Goal: Task Accomplishment & Management: Complete application form

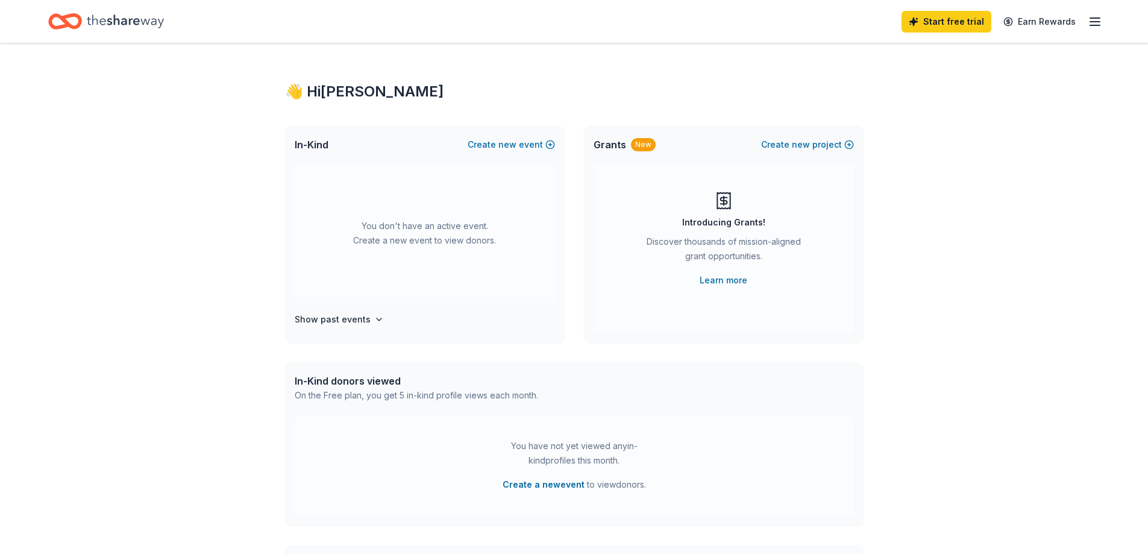
click at [1092, 22] on line "button" at bounding box center [1096, 22] width 10 height 0
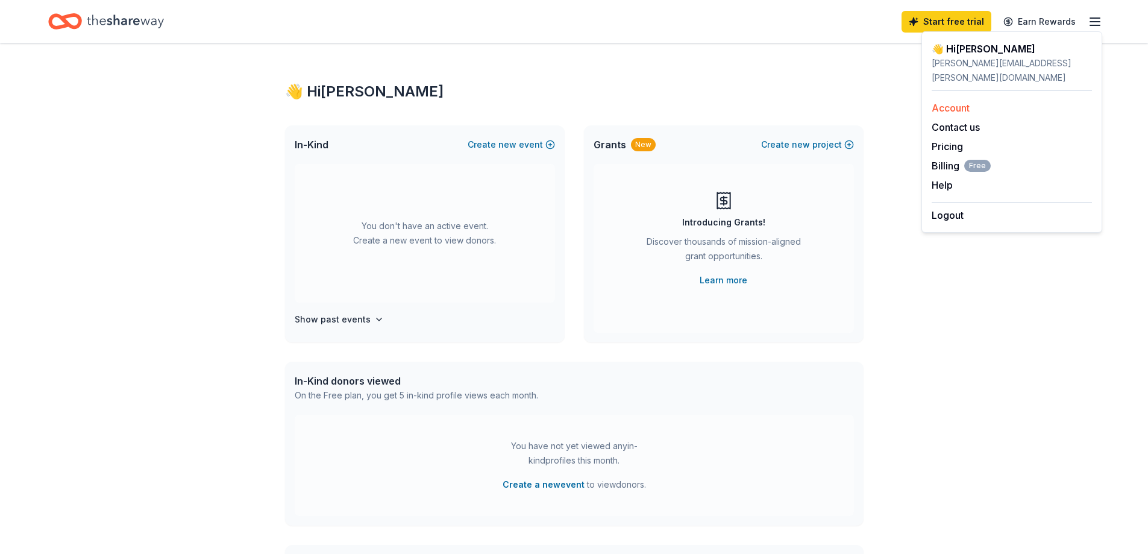
click at [959, 102] on link "Account" at bounding box center [951, 108] width 38 height 12
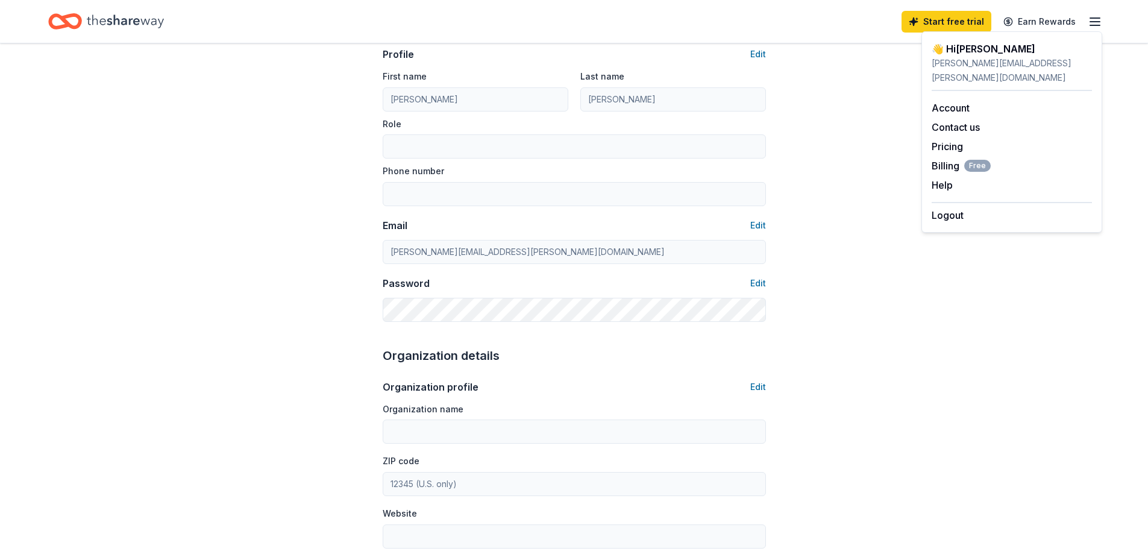
scroll to position [121, 0]
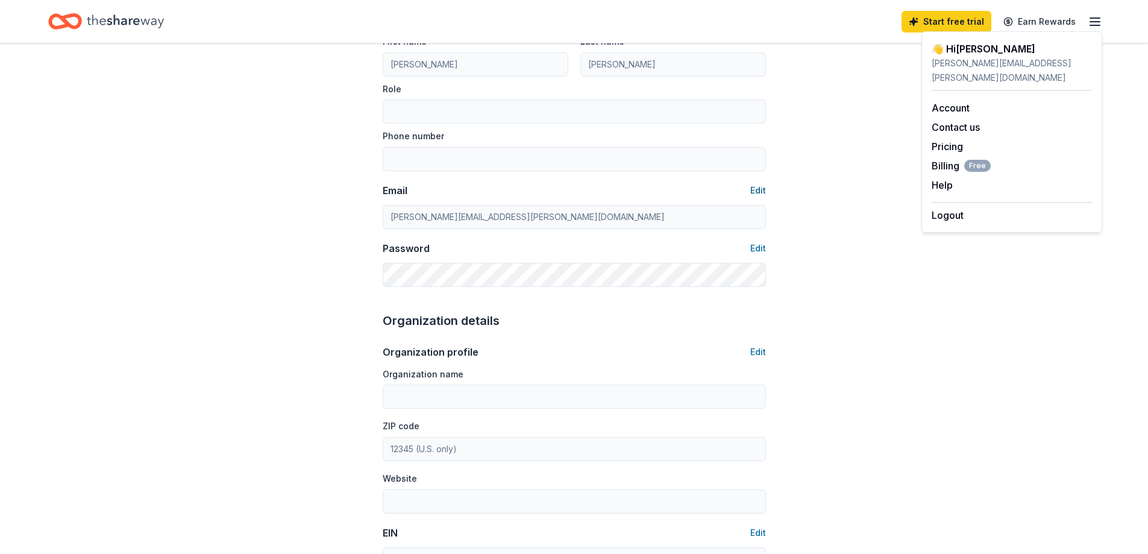
click at [753, 191] on button "Edit" at bounding box center [759, 190] width 16 height 14
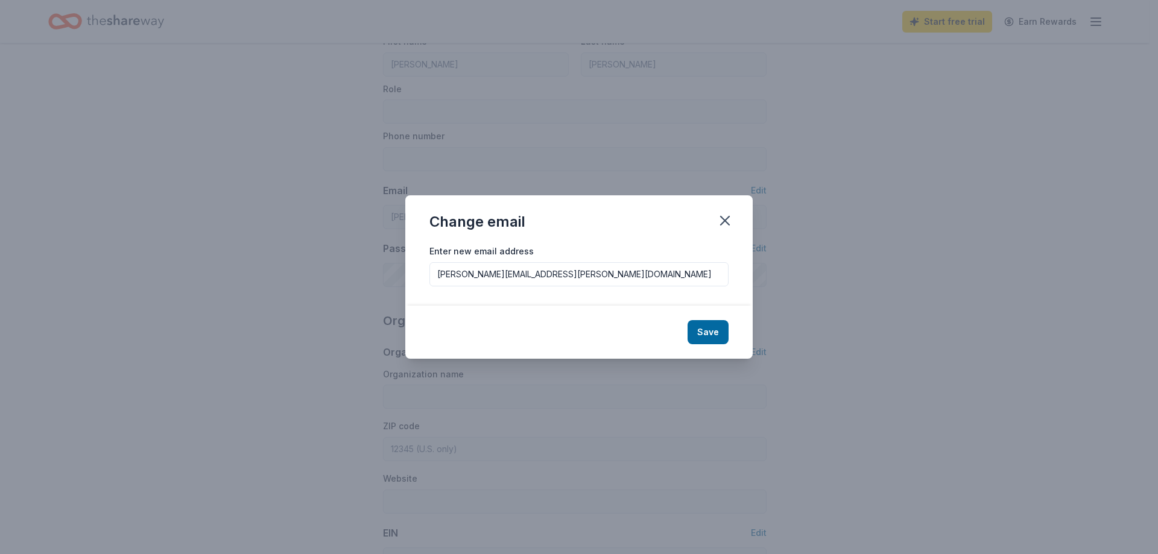
click at [535, 276] on input "[PERSON_NAME][EMAIL_ADDRESS][PERSON_NAME][DOMAIN_NAME]" at bounding box center [578, 274] width 299 height 24
click at [574, 277] on input "[PERSON_NAME][EMAIL_ADDRESS][PERSON_NAME][DOMAIN_NAME]" at bounding box center [578, 274] width 299 height 24
type input "[PERSON_NAME][EMAIL_ADDRESS][PERSON_NAME][DOMAIN_NAME]"
click at [702, 332] on button "Save" at bounding box center [707, 332] width 41 height 24
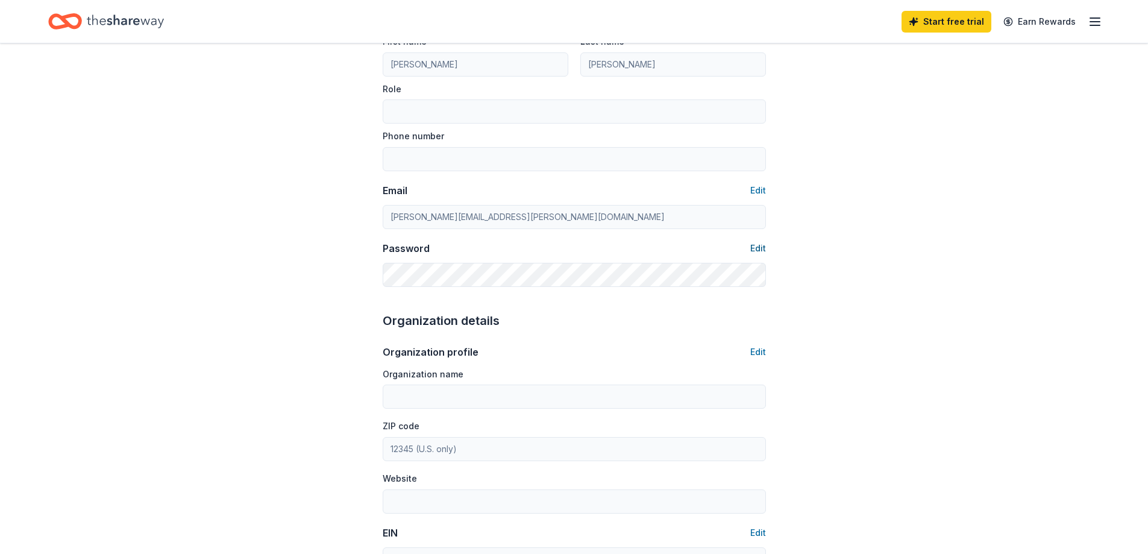
type input "[PERSON_NAME][EMAIL_ADDRESS][PERSON_NAME][DOMAIN_NAME]"
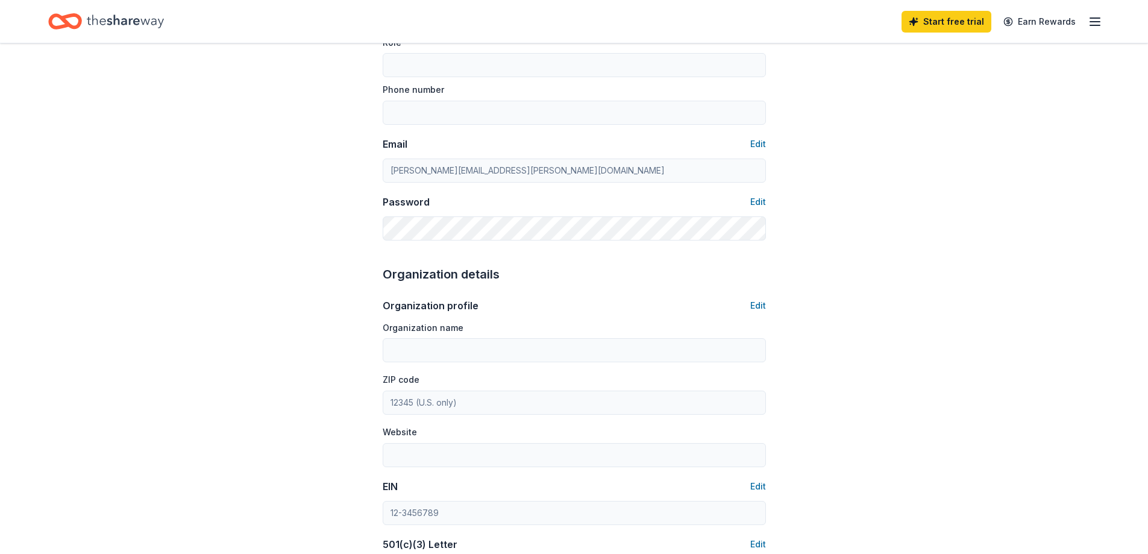
scroll to position [0, 0]
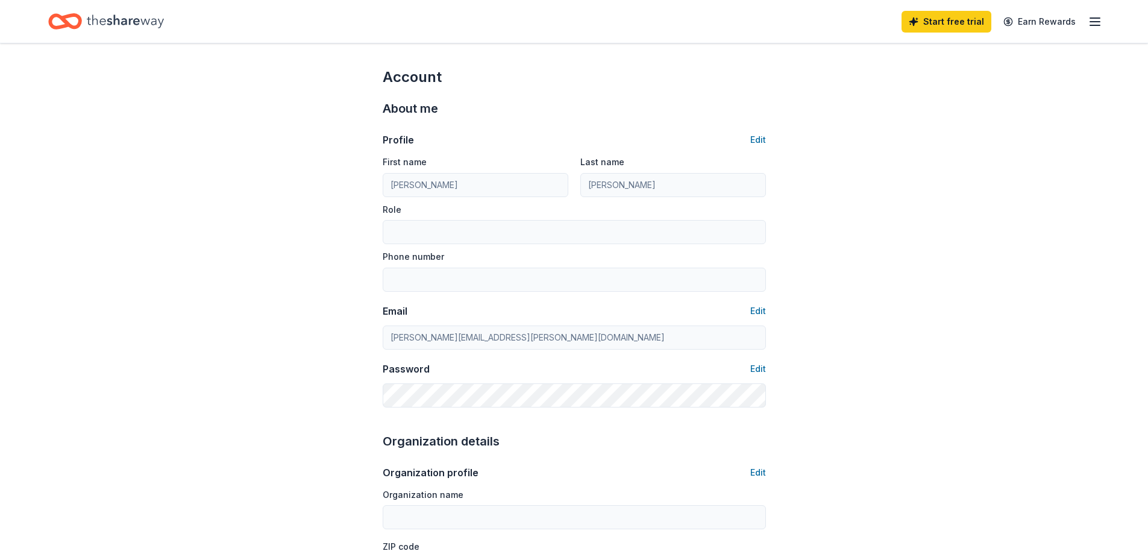
click at [1098, 25] on line "button" at bounding box center [1096, 25] width 10 height 0
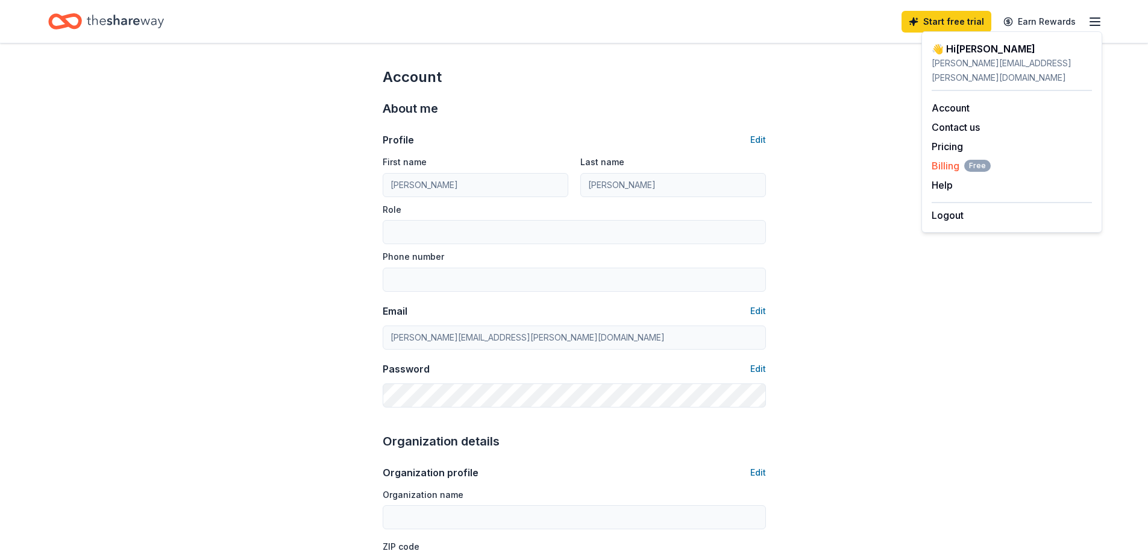
click at [942, 159] on span "Billing Free" at bounding box center [961, 166] width 59 height 14
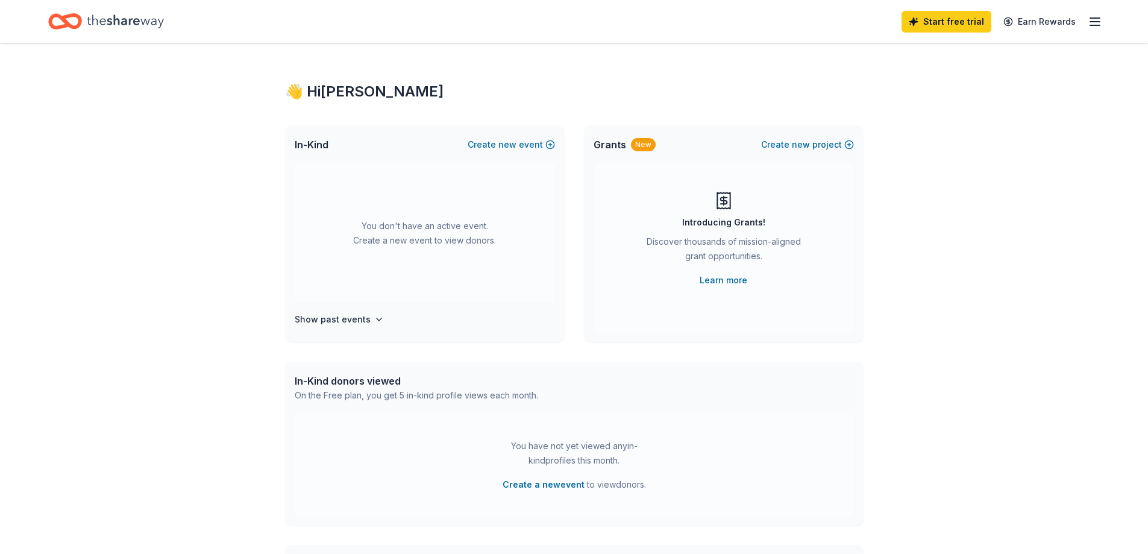
click at [125, 16] on icon "Home" at bounding box center [125, 21] width 77 height 25
click at [1094, 19] on icon "button" at bounding box center [1095, 21] width 14 height 14
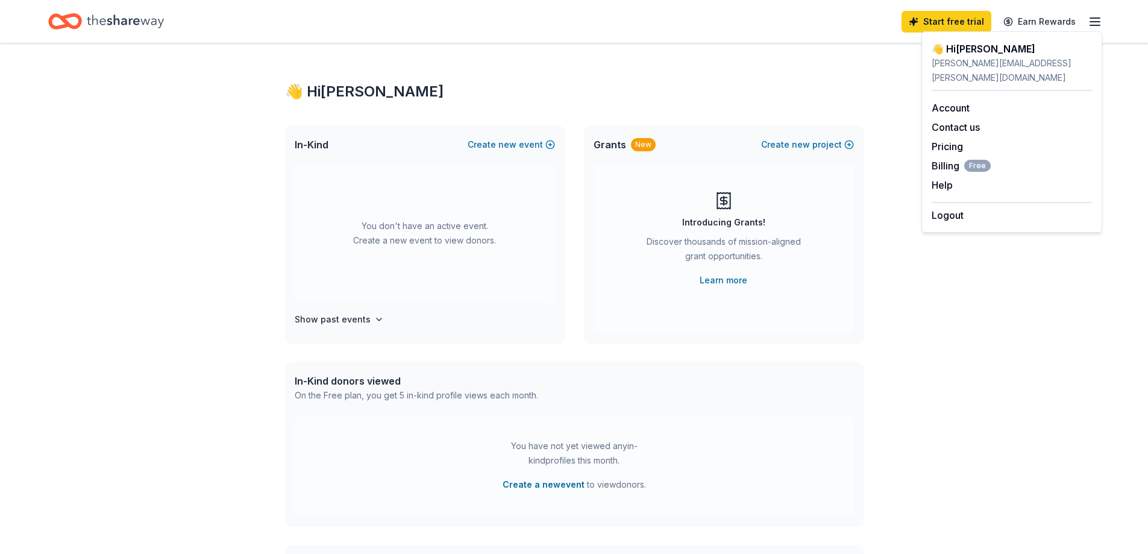
click at [972, 327] on div "👋 Hi [PERSON_NAME] In-Kind Create new event You don't have an active event. Cre…" at bounding box center [574, 395] width 1148 height 704
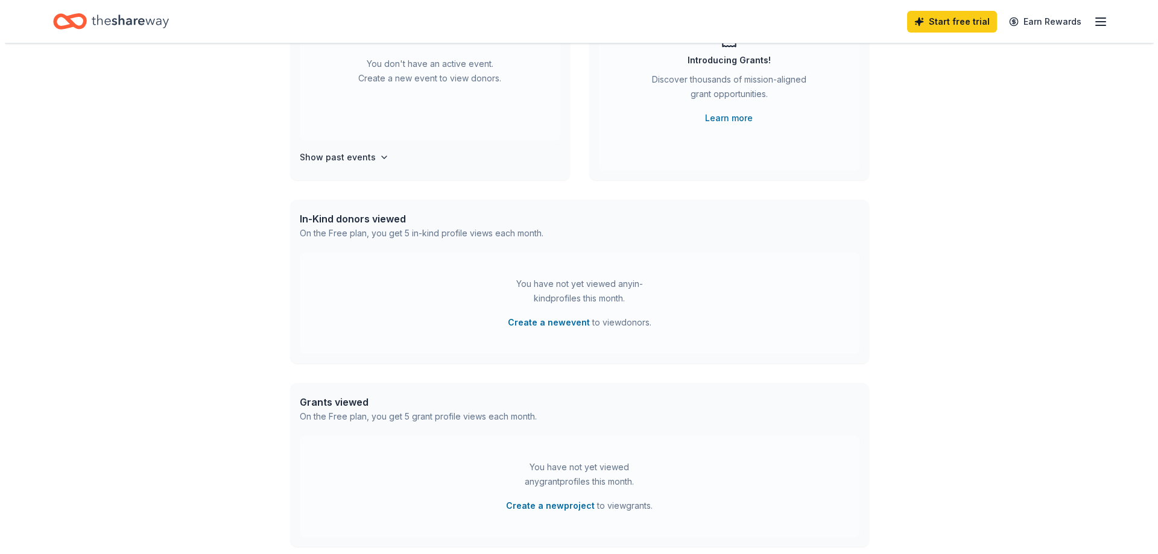
scroll to position [181, 0]
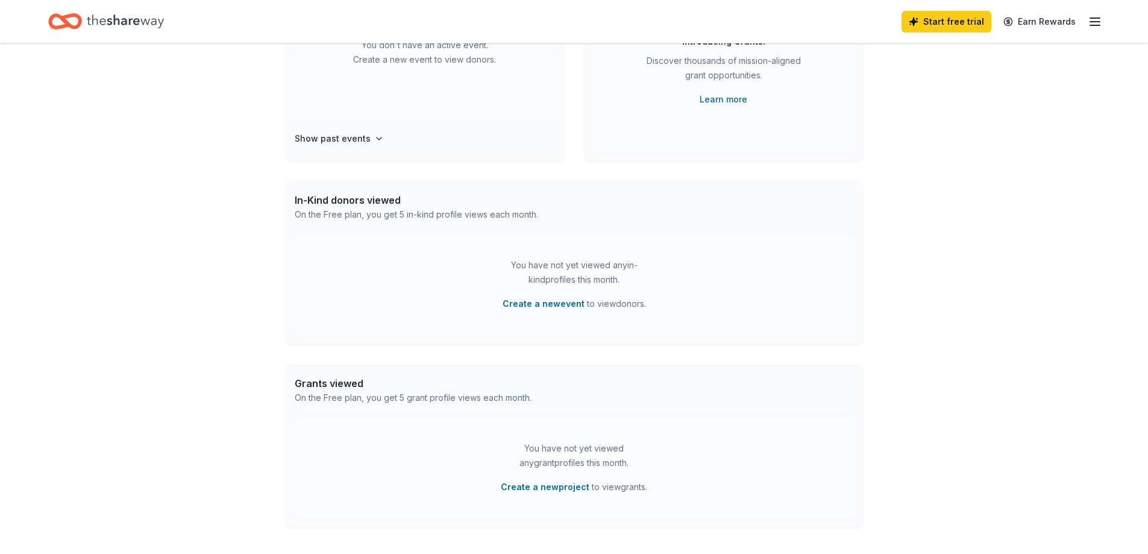
click at [549, 295] on div "You have not yet viewed any in-kind profiles this month. Create a new event to …" at bounding box center [574, 284] width 151 height 53
click at [545, 301] on button "Create a new event" at bounding box center [544, 304] width 82 height 14
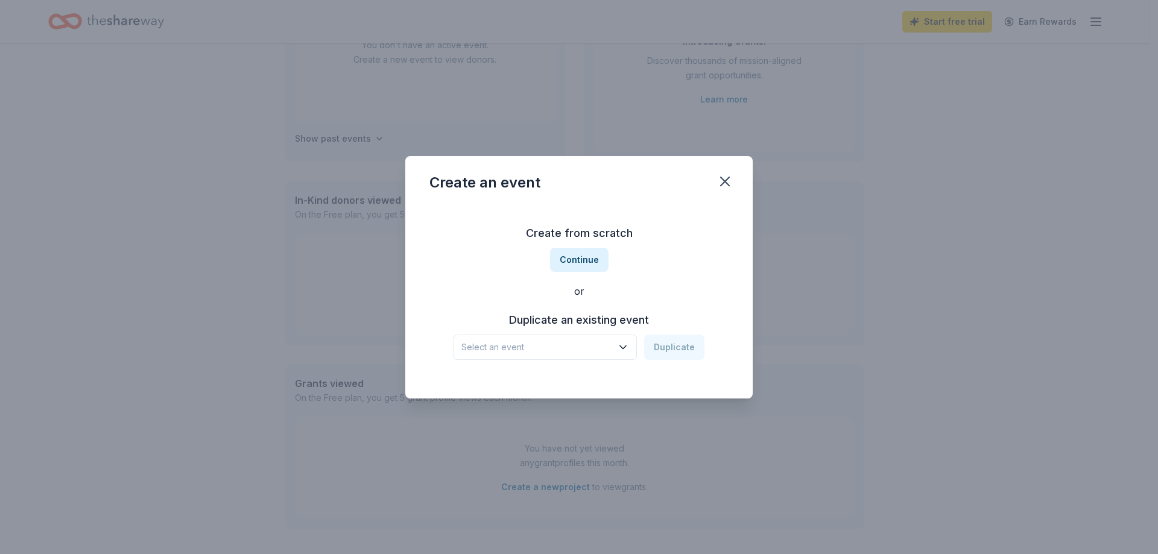
click at [627, 348] on icon "button" at bounding box center [623, 347] width 12 height 12
click at [594, 371] on div "NCWorks Open House Jun 22, 2023 · NC" at bounding box center [546, 387] width 180 height 39
click at [681, 351] on button "Duplicate" at bounding box center [674, 347] width 60 height 25
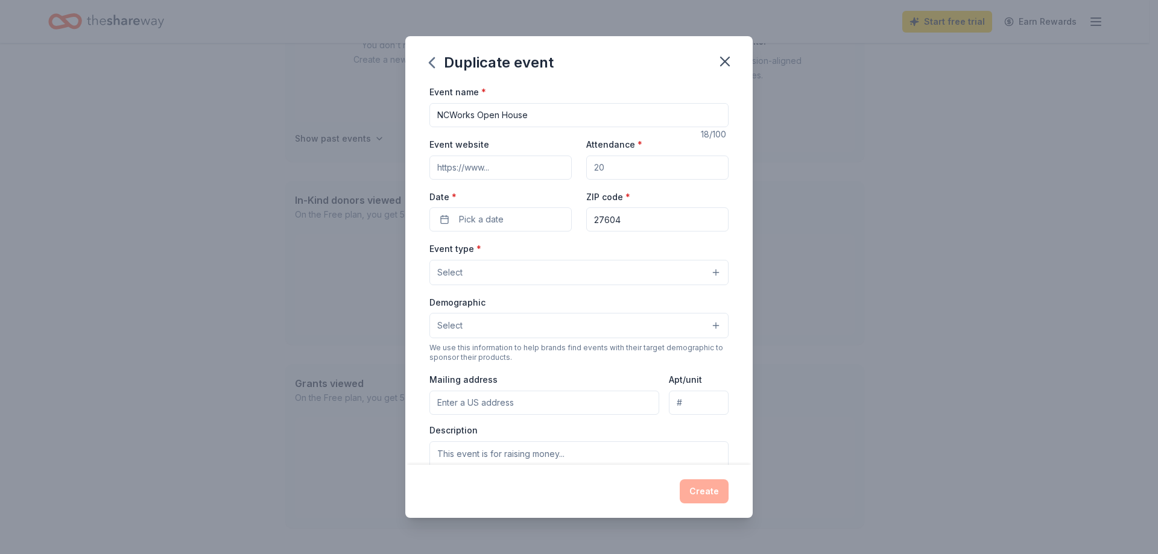
click at [506, 268] on button "Select" at bounding box center [578, 272] width 299 height 25
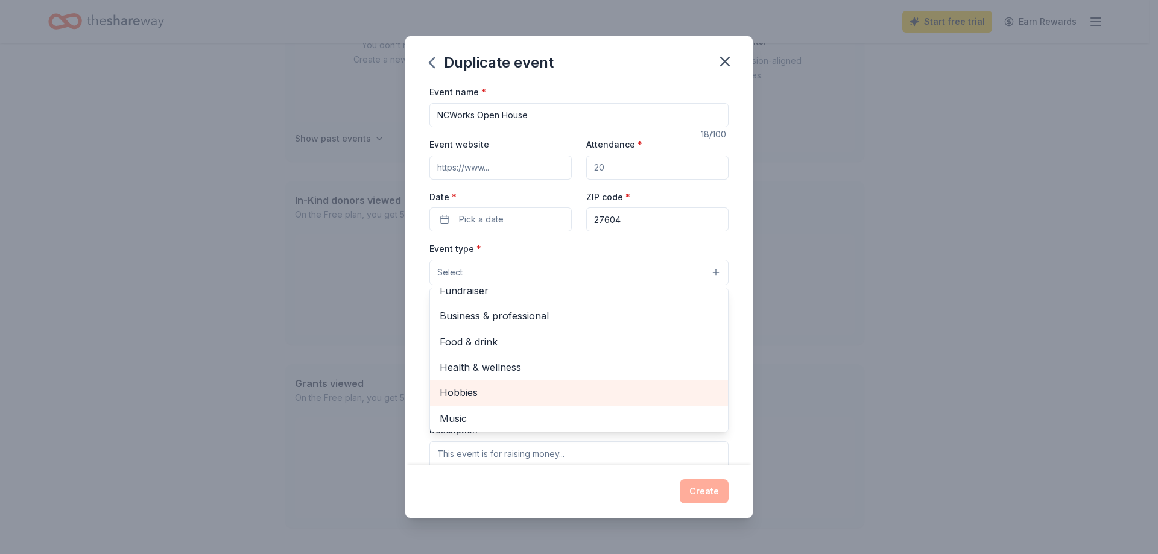
scroll to position [0, 0]
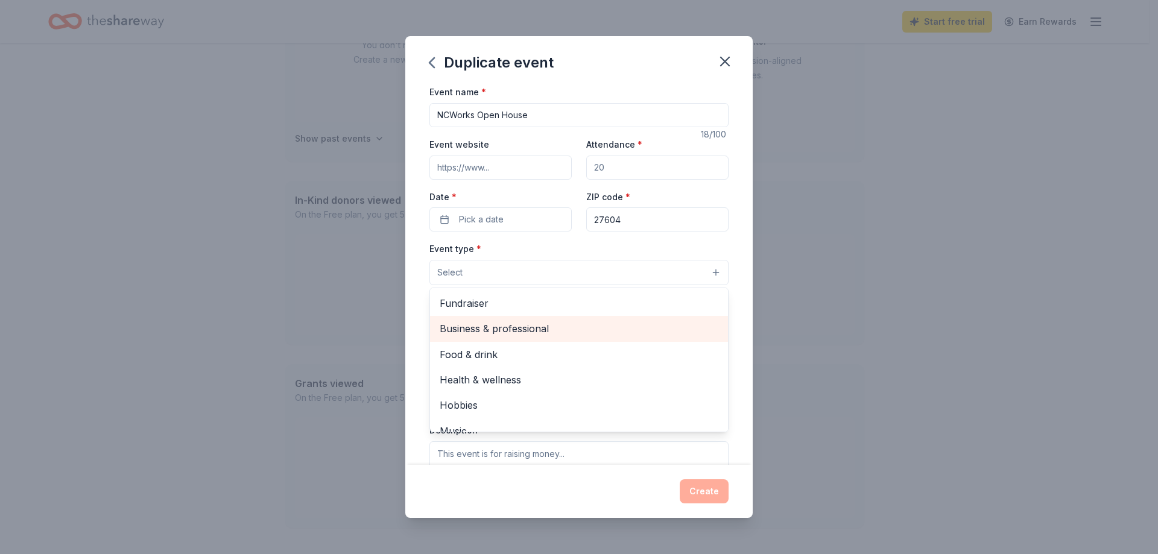
click at [540, 328] on span "Business & professional" at bounding box center [578, 329] width 279 height 16
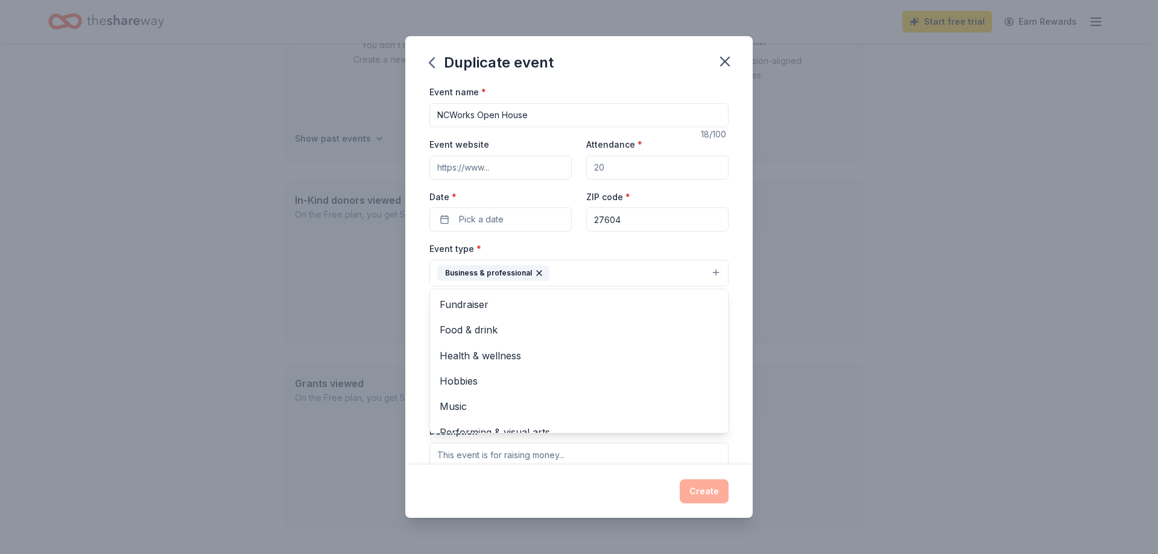
click at [741, 354] on div "Event name * NCWorks Open House 18 /100 Event website Attendance * Date * Pick …" at bounding box center [578, 274] width 347 height 380
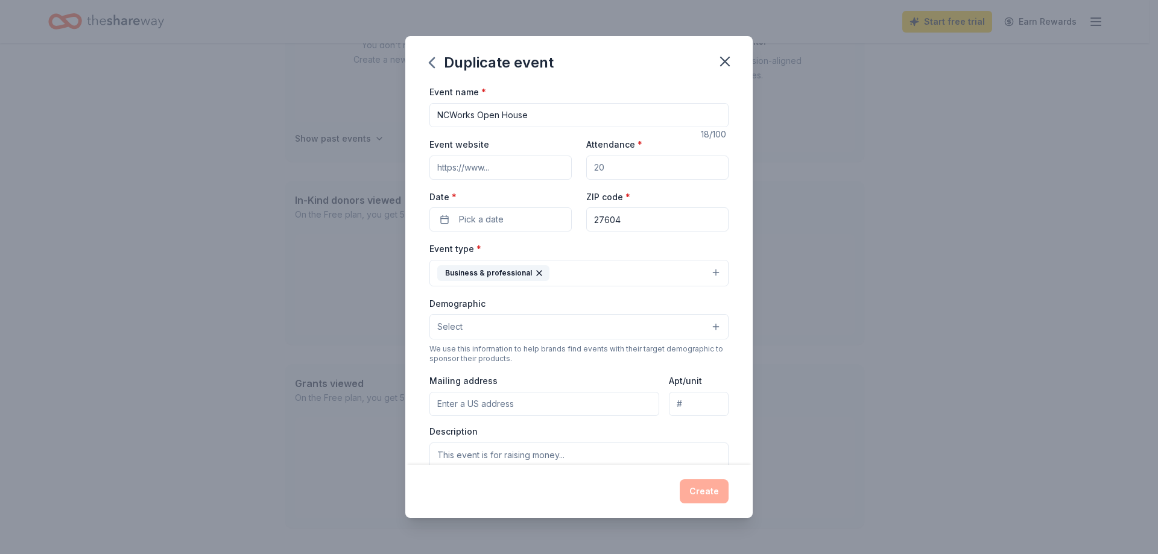
click at [517, 322] on button "Select" at bounding box center [578, 326] width 299 height 25
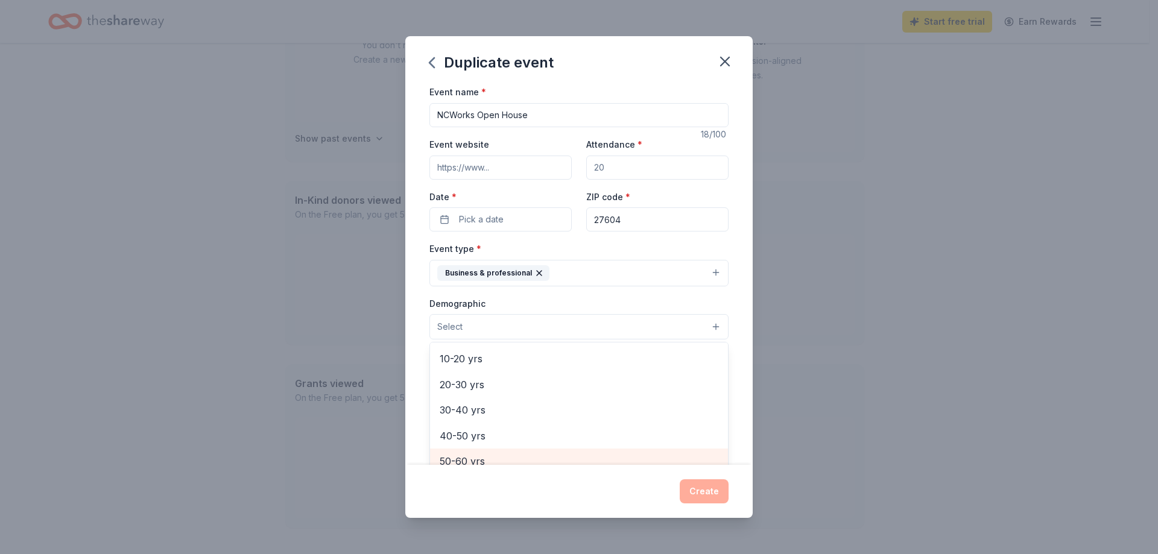
scroll to position [73, 0]
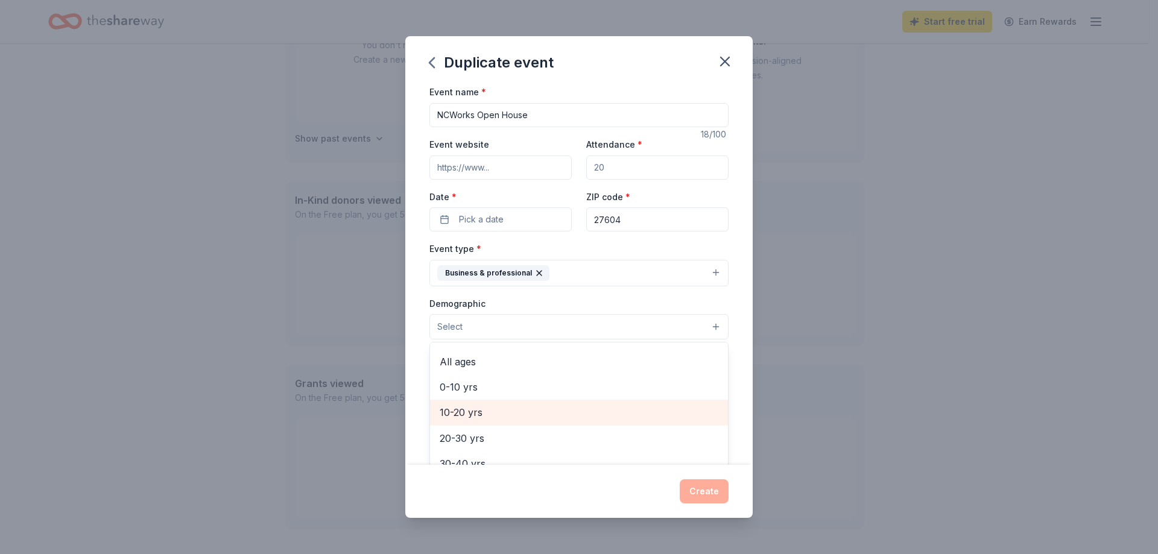
click at [534, 412] on span "10-20 yrs" at bounding box center [578, 413] width 279 height 16
click at [478, 116] on div "Event name * NCWorks Open House 18 /100 Event website Attendance * Date * Pick …" at bounding box center [578, 363] width 299 height 559
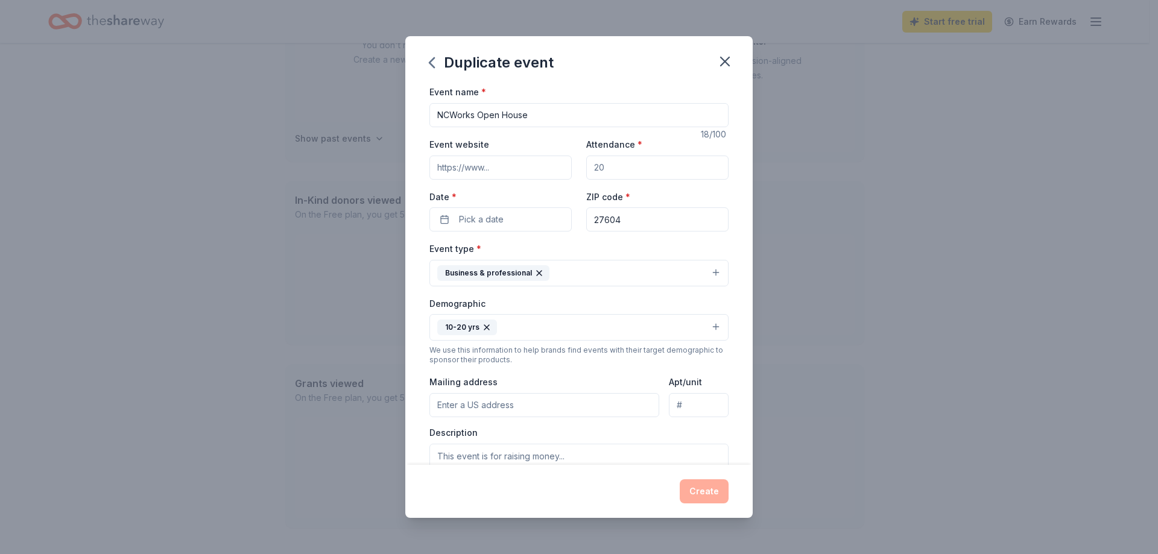
click at [476, 115] on input "NCWorks Open House" at bounding box center [578, 115] width 299 height 24
type input "NextGen Open House"
click at [505, 222] on button "Pick a date" at bounding box center [500, 219] width 142 height 24
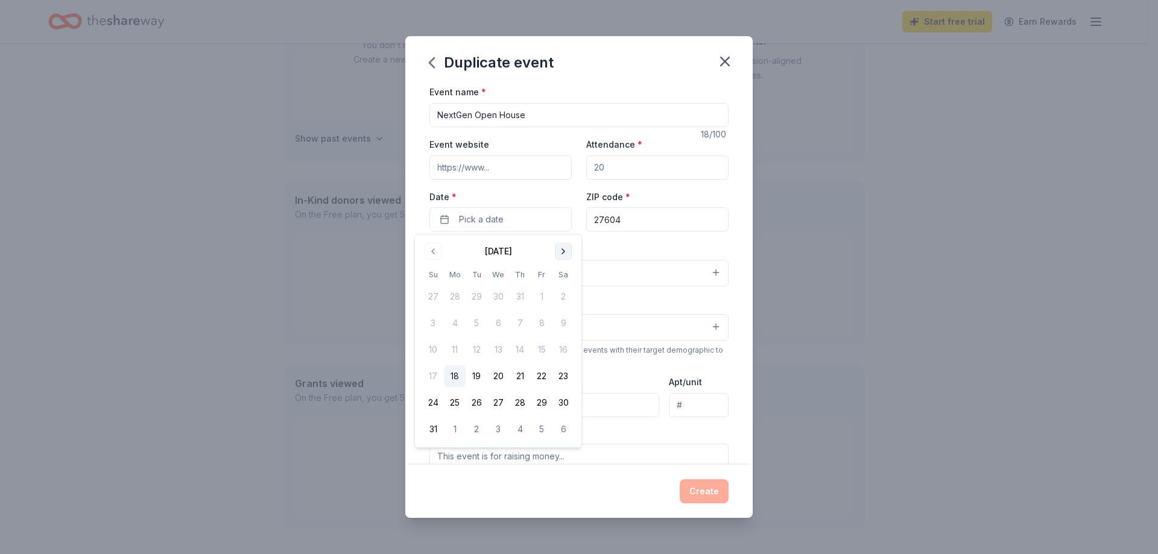
click at [561, 252] on button "Go to next month" at bounding box center [563, 251] width 17 height 17
click at [538, 353] on button "17" at bounding box center [542, 350] width 22 height 22
click at [616, 248] on div "Event type * Business & professional" at bounding box center [578, 263] width 299 height 45
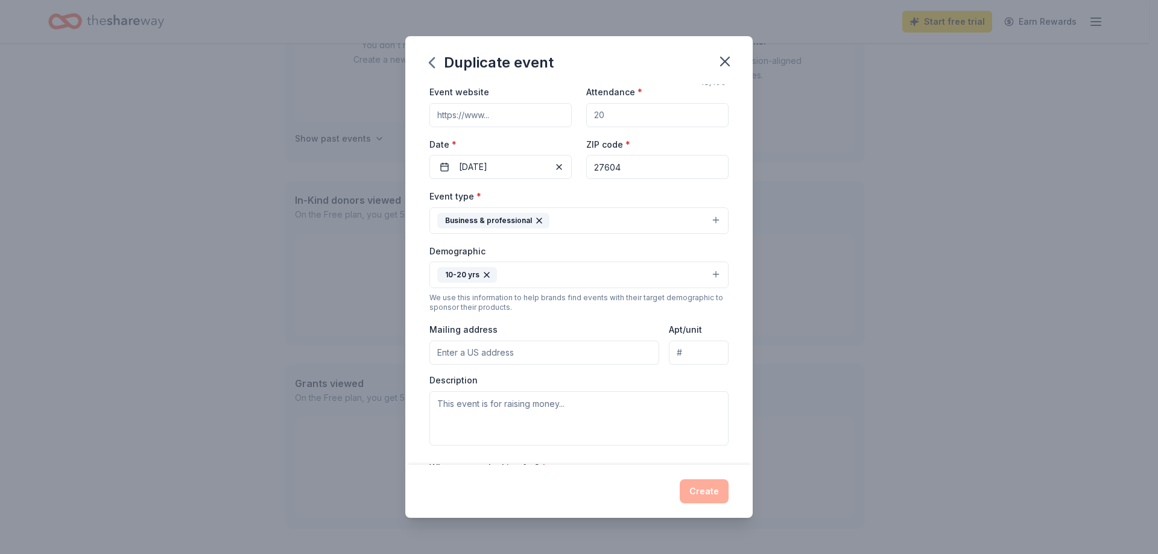
scroll to position [121, 0]
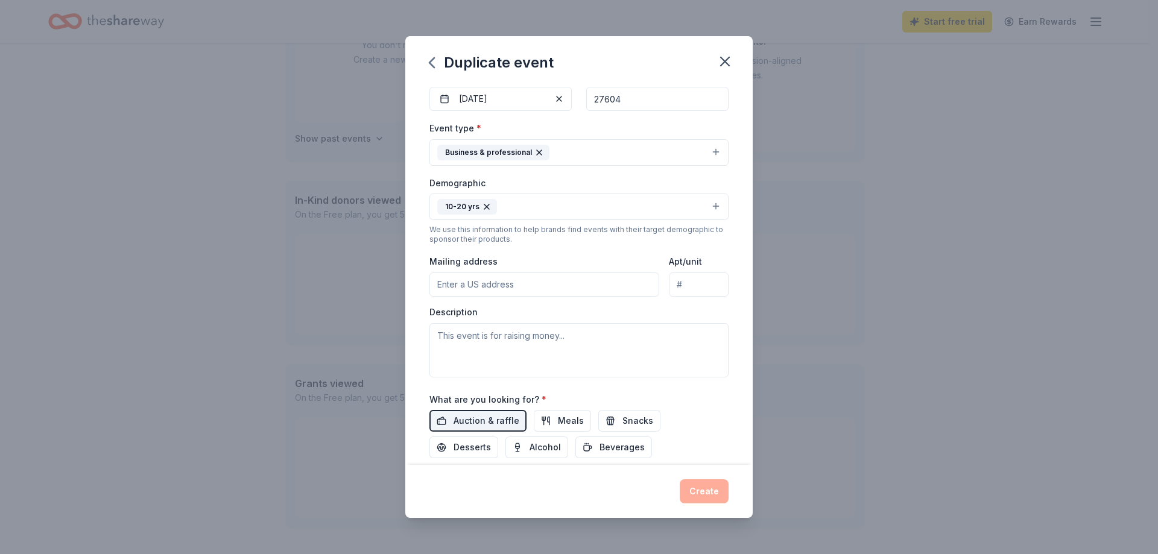
click at [521, 289] on input "Mailing address" at bounding box center [544, 285] width 230 height 24
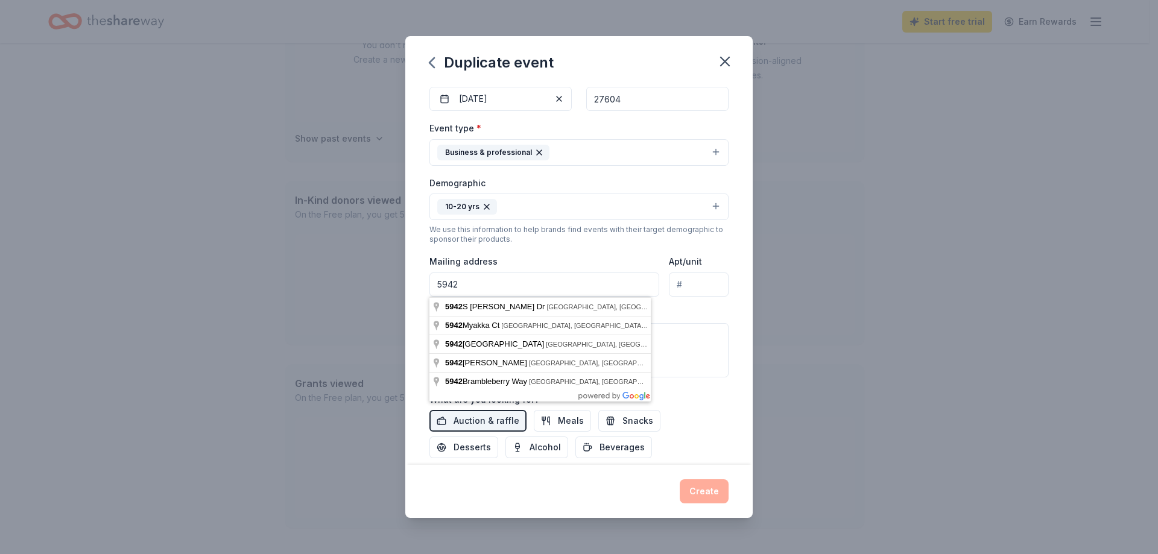
type input "5942"
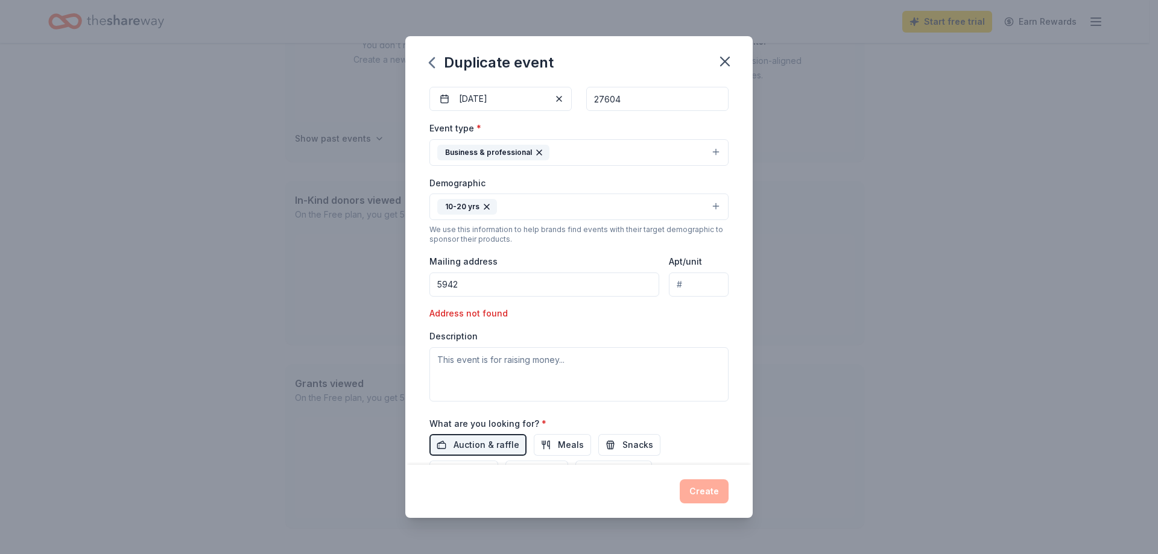
drag, startPoint x: 459, startPoint y: 285, endPoint x: 430, endPoint y: 283, distance: 29.0
click at [430, 283] on input "5942" at bounding box center [544, 285] width 230 height 24
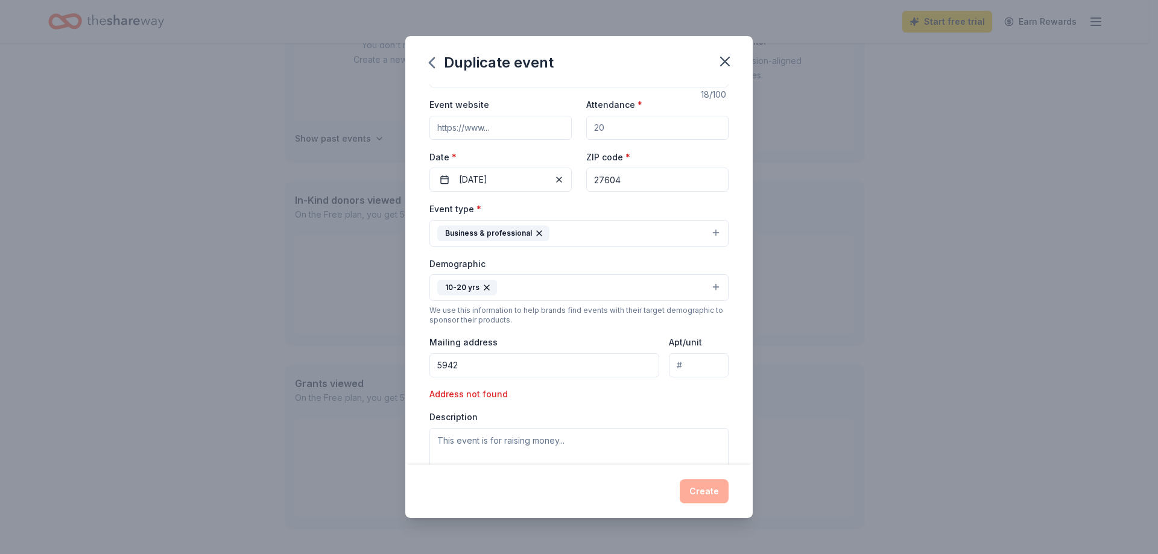
scroll to position [0, 0]
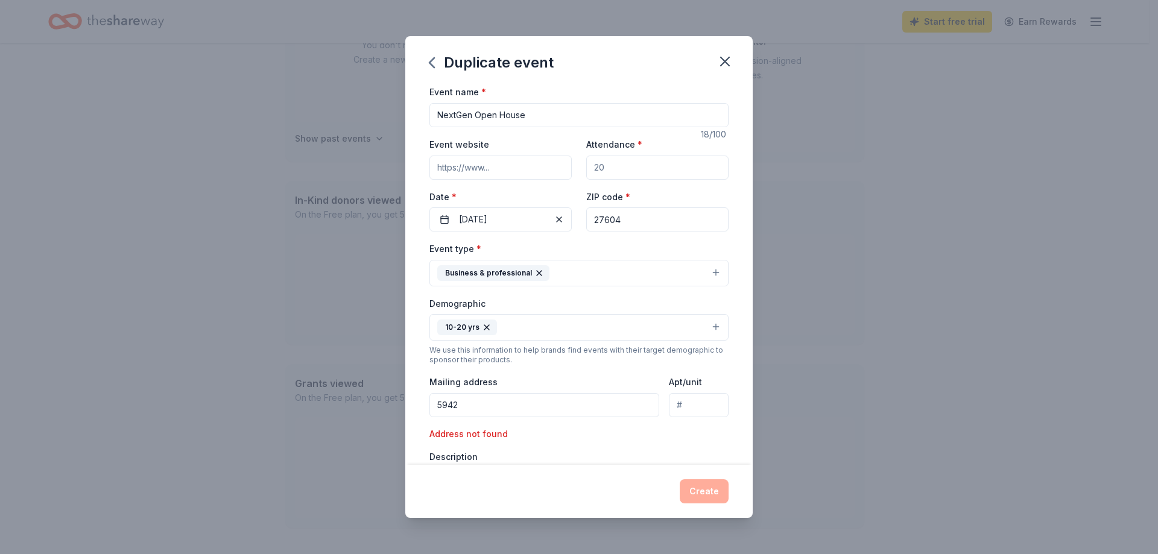
drag, startPoint x: 441, startPoint y: 115, endPoint x: 538, endPoint y: 120, distance: 97.2
click at [538, 120] on input "NextGen Open House" at bounding box center [578, 115] width 299 height 24
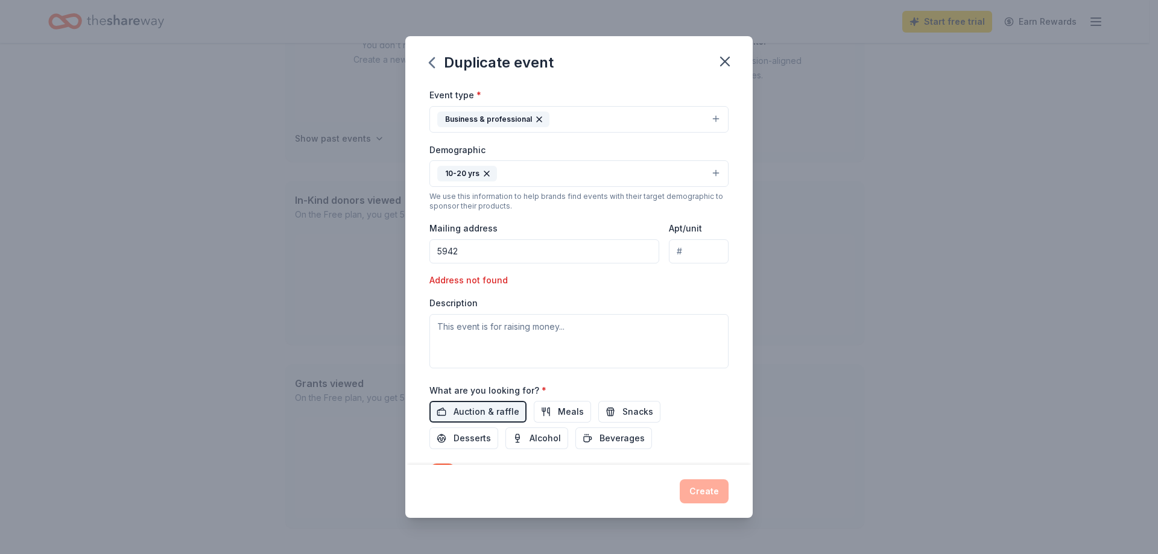
scroll to position [181, 0]
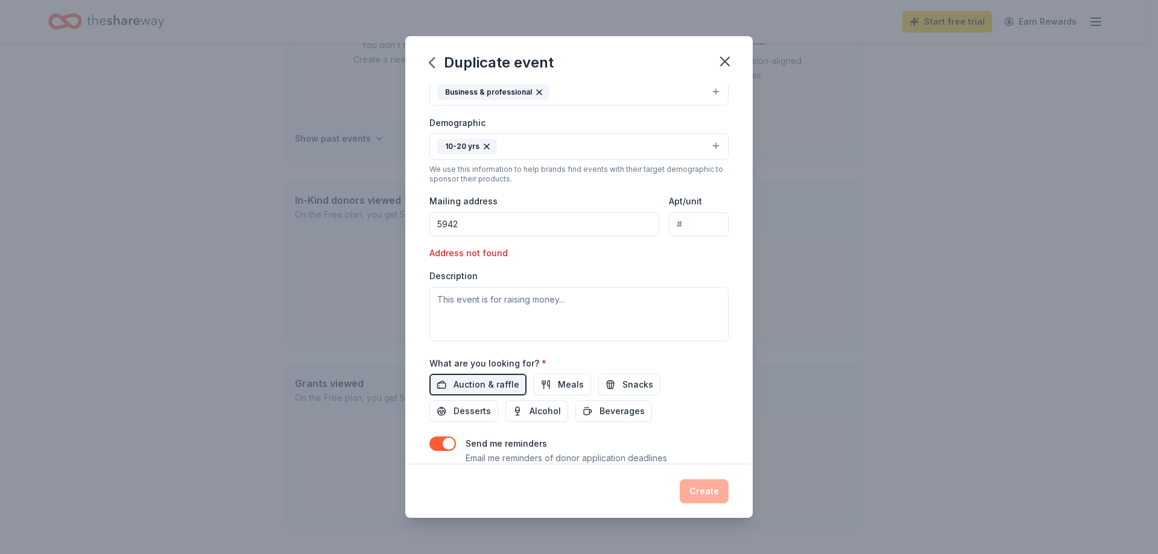
type input "NCWorks Open House"
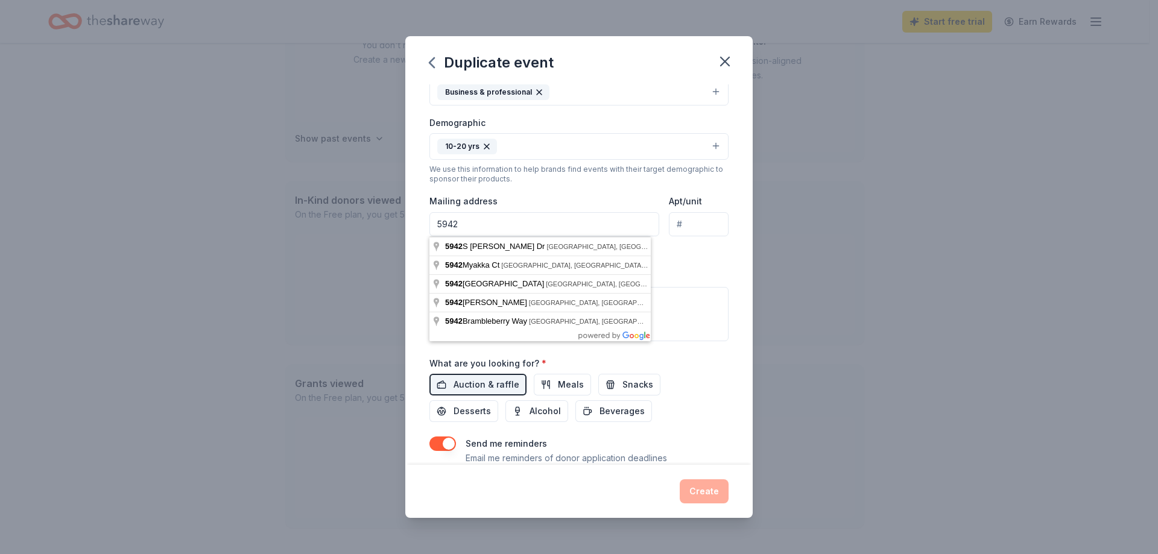
click at [466, 219] on input "5942" at bounding box center [544, 224] width 230 height 24
type input "5942 Six Forks Road, Raleigh, NC, 27609"
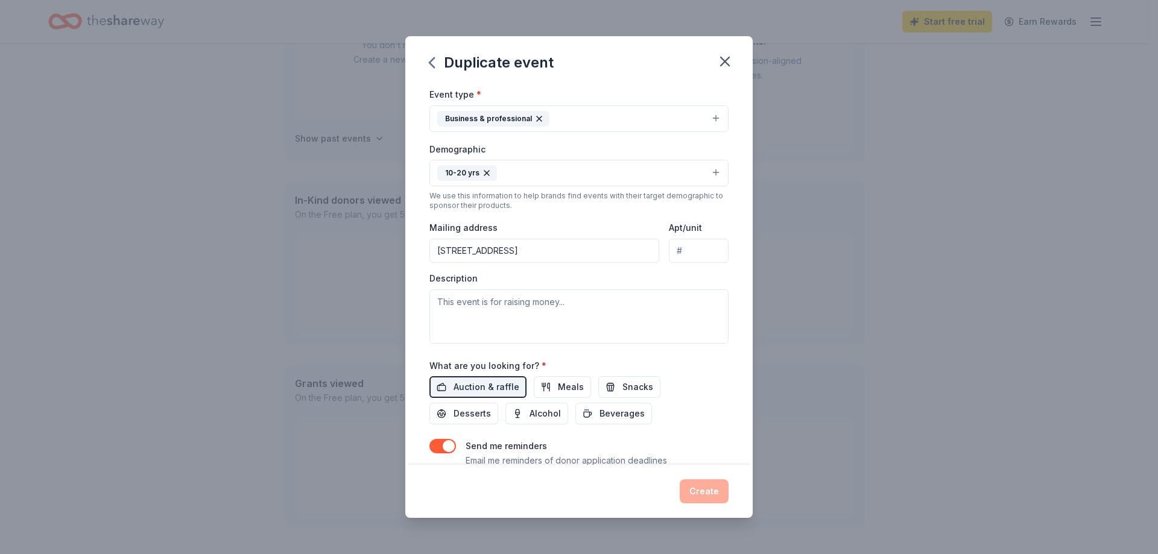
scroll to position [150, 0]
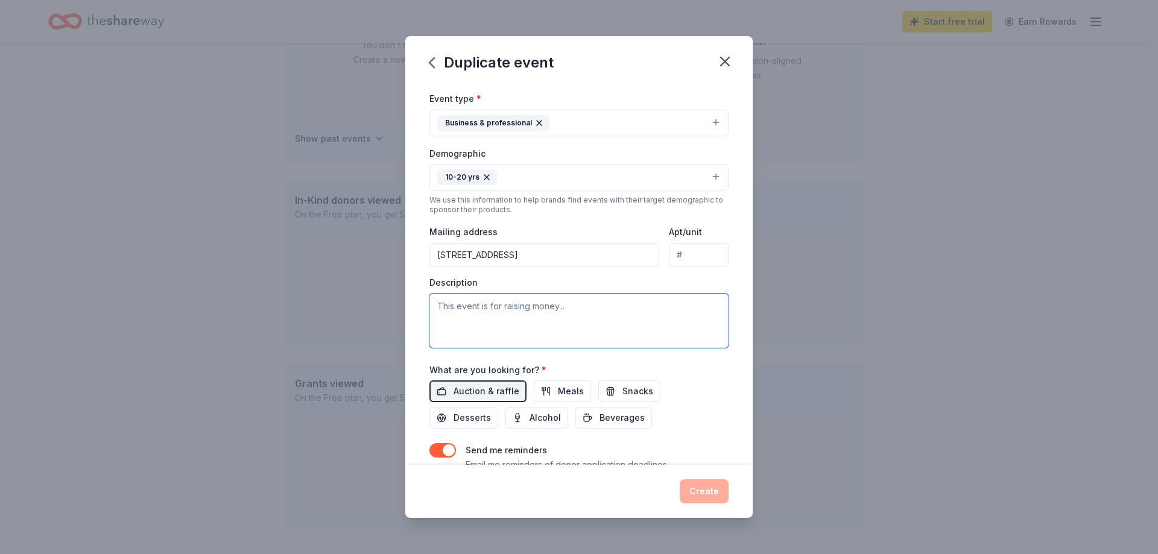
click at [555, 317] on textarea at bounding box center [578, 321] width 299 height 54
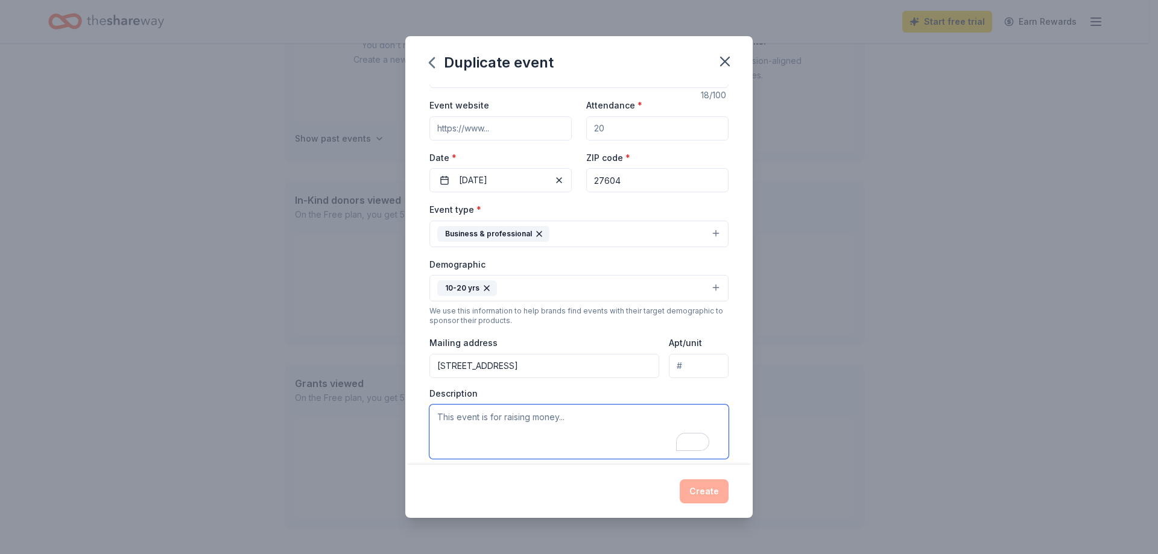
scroll to position [60, 0]
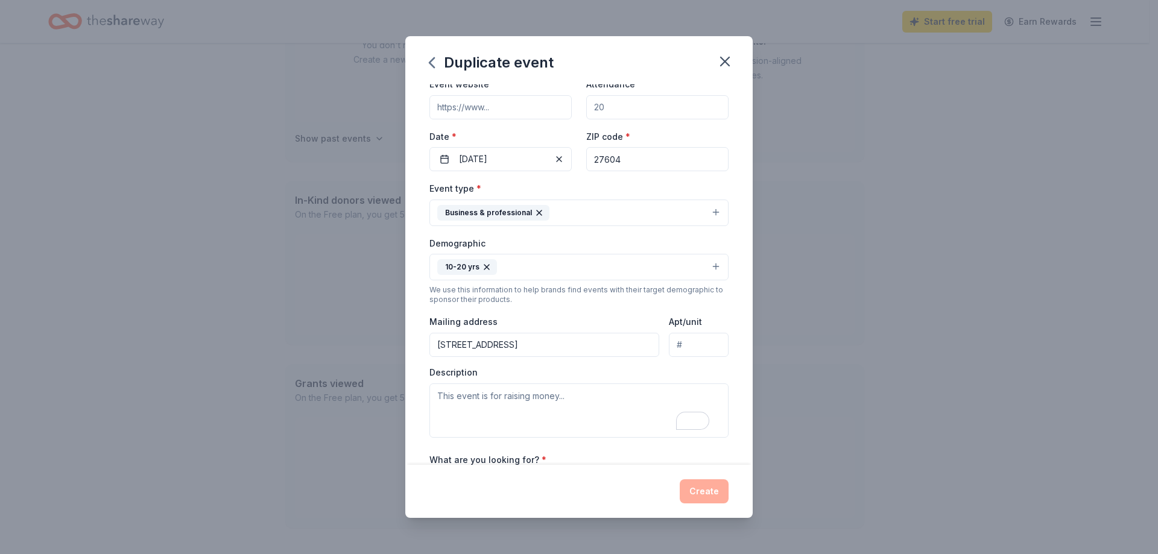
click at [485, 266] on icon "button" at bounding box center [486, 267] width 5 height 5
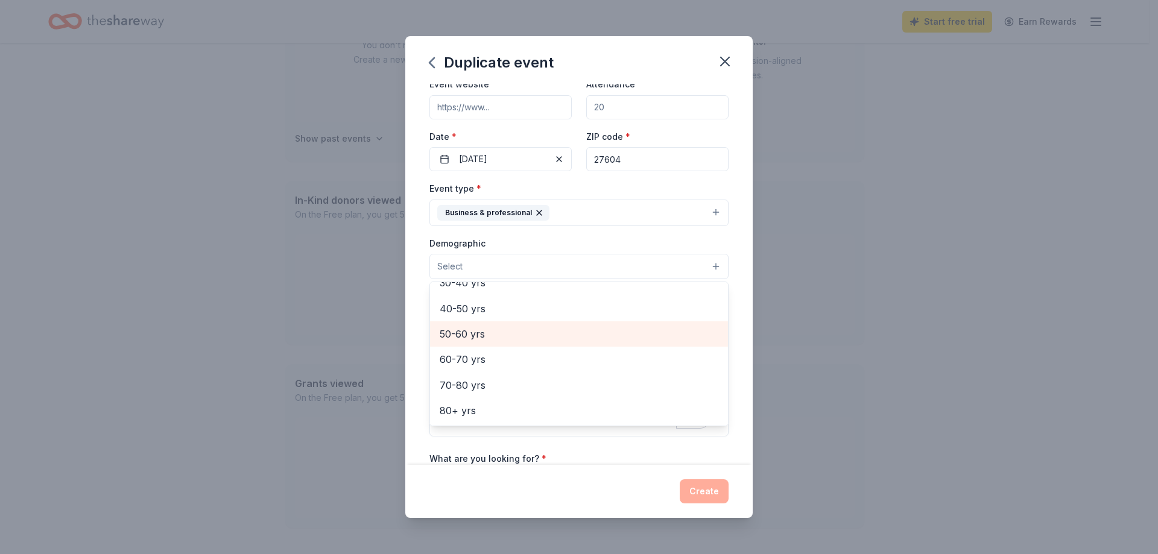
scroll to position [133, 0]
click at [527, 340] on span "30-40 yrs" at bounding box center [578, 343] width 279 height 16
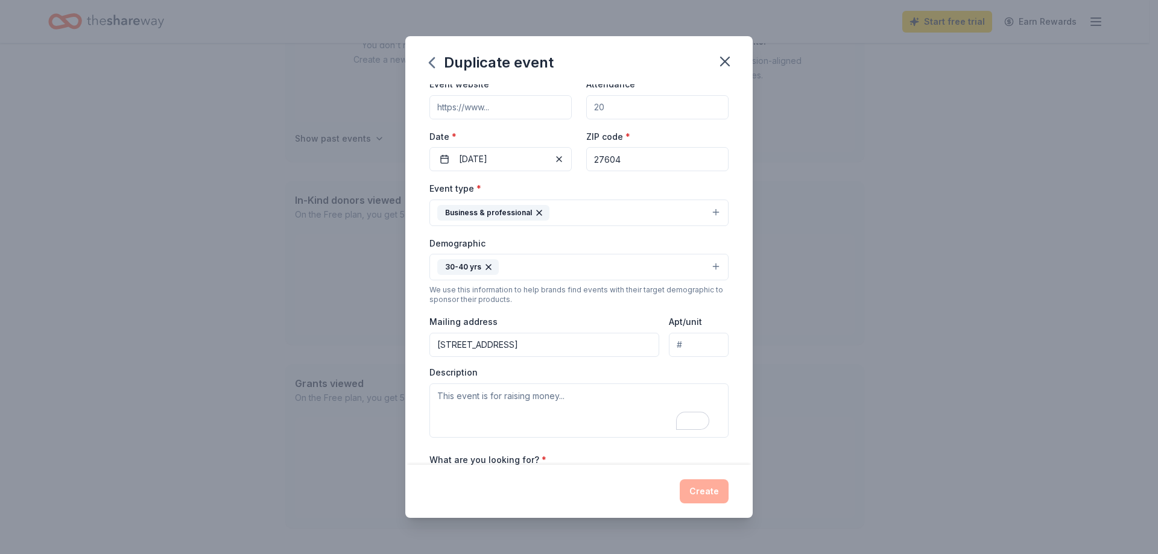
click at [704, 265] on button "30-40 yrs" at bounding box center [578, 267] width 299 height 27
click at [512, 268] on button "30-40 yrs" at bounding box center [578, 267] width 299 height 27
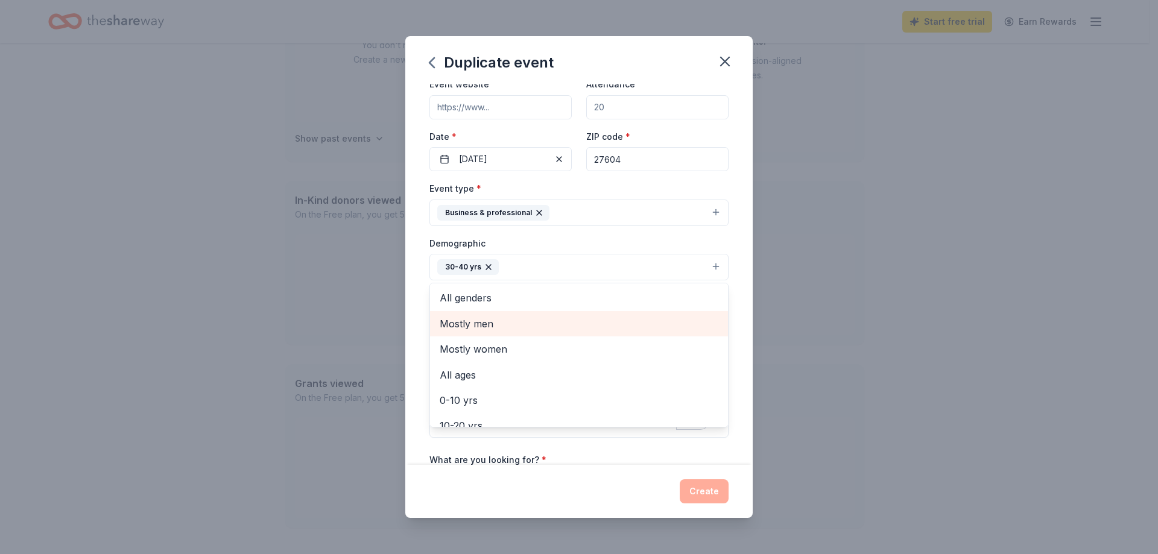
scroll to position [0, 0]
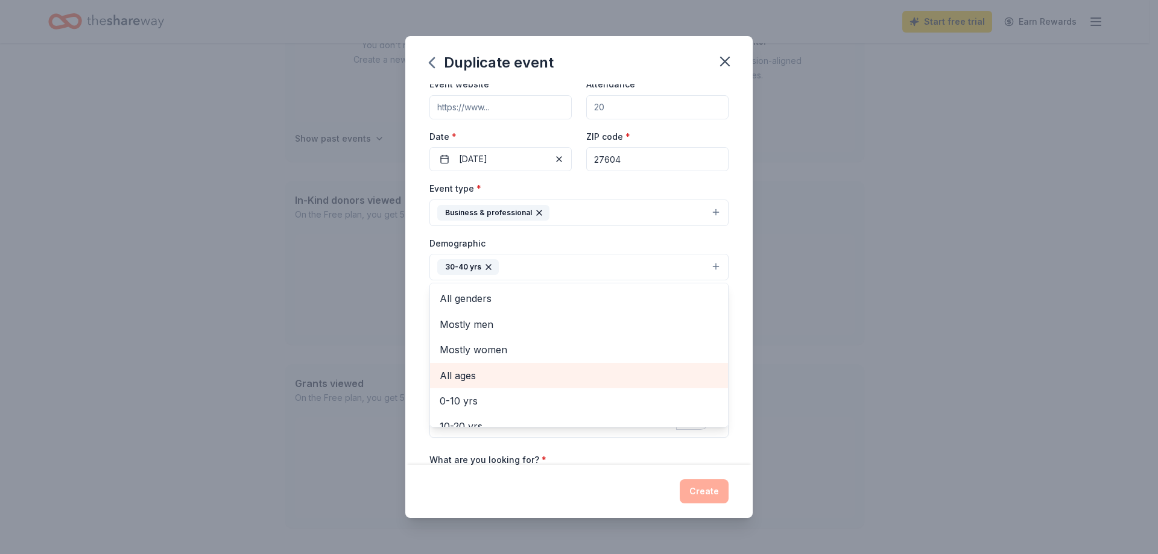
click at [507, 375] on span "All ages" at bounding box center [578, 376] width 279 height 16
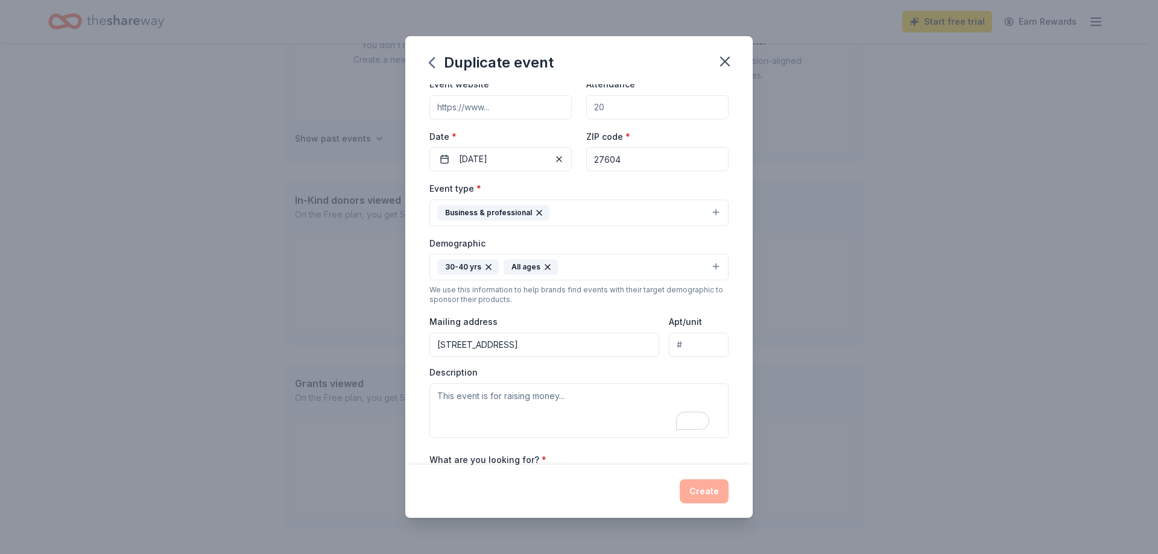
click at [488, 268] on icon "button" at bounding box center [489, 267] width 10 height 10
click at [479, 269] on icon "button" at bounding box center [481, 267] width 10 height 10
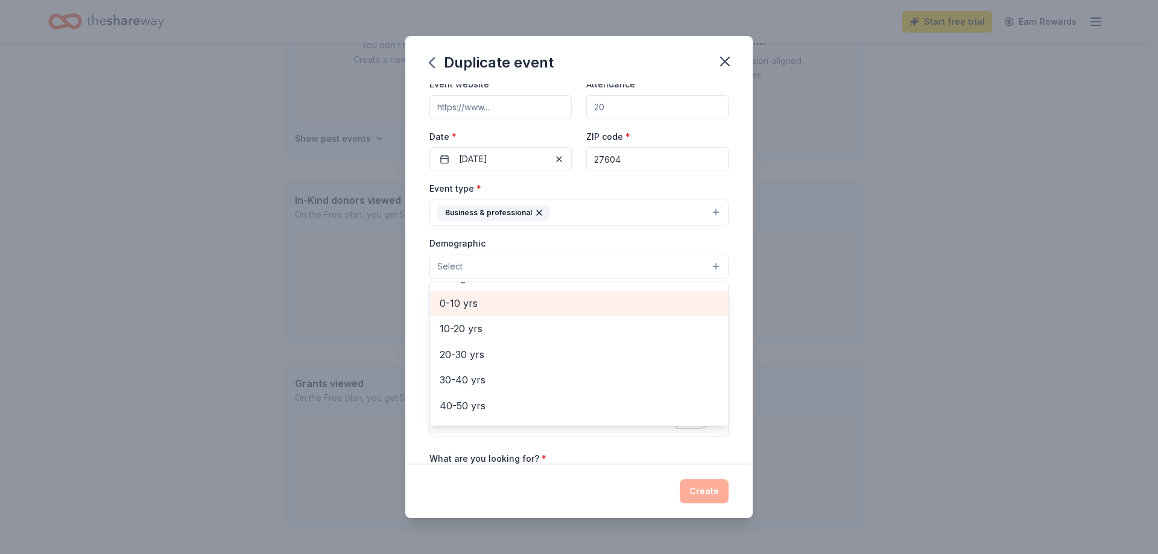
scroll to position [121, 0]
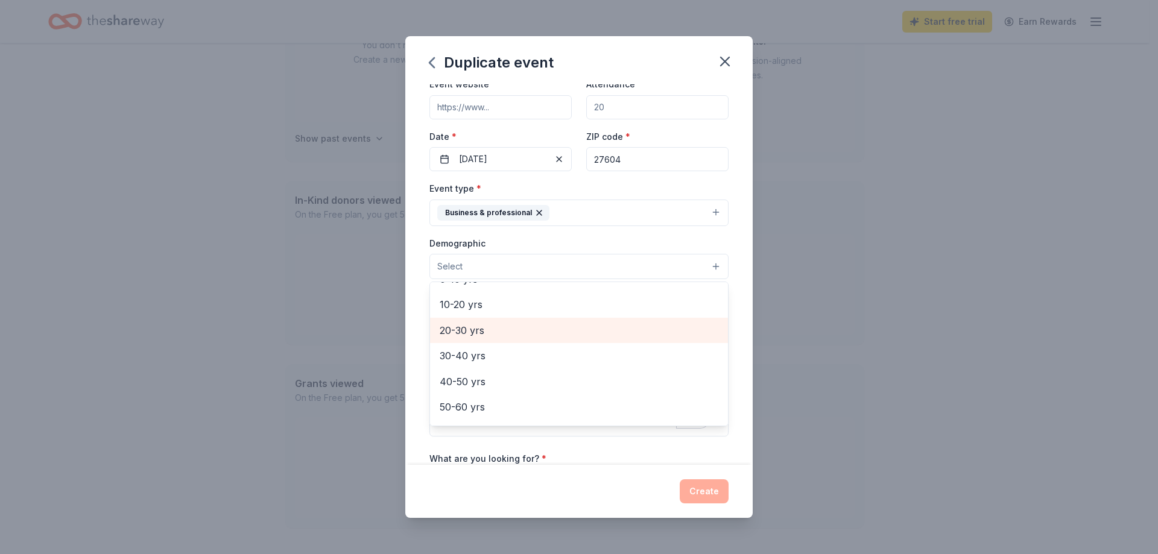
click at [534, 330] on span "20-30 yrs" at bounding box center [578, 331] width 279 height 16
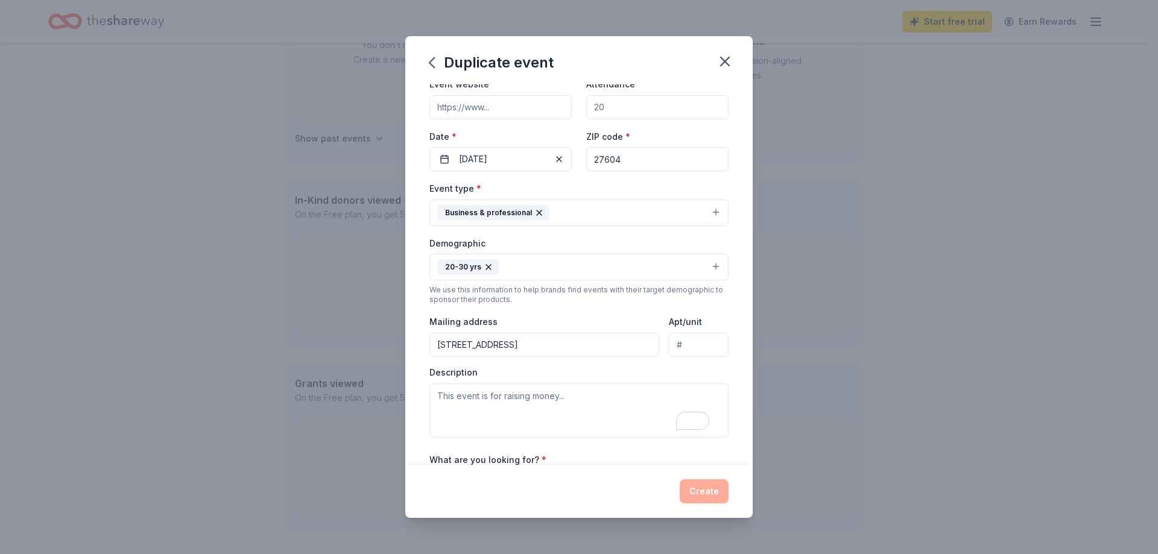
click at [535, 269] on button "20-30 yrs" at bounding box center [578, 267] width 299 height 27
click at [650, 268] on button "20-30 yrs" at bounding box center [578, 267] width 299 height 27
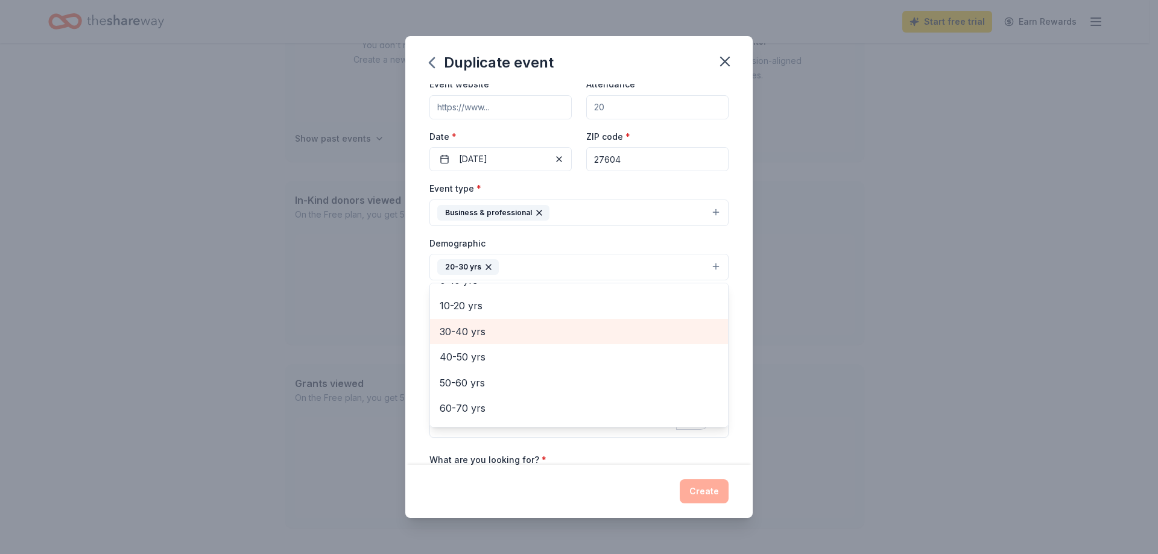
click at [520, 330] on span "30-40 yrs" at bounding box center [578, 332] width 279 height 16
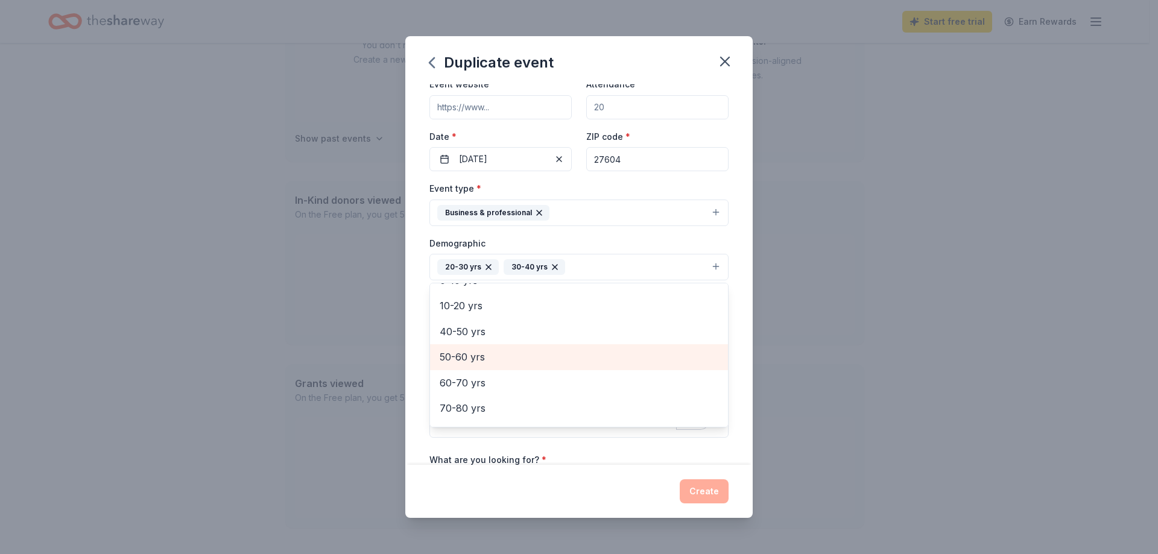
click at [551, 357] on span "50-60 yrs" at bounding box center [578, 357] width 279 height 16
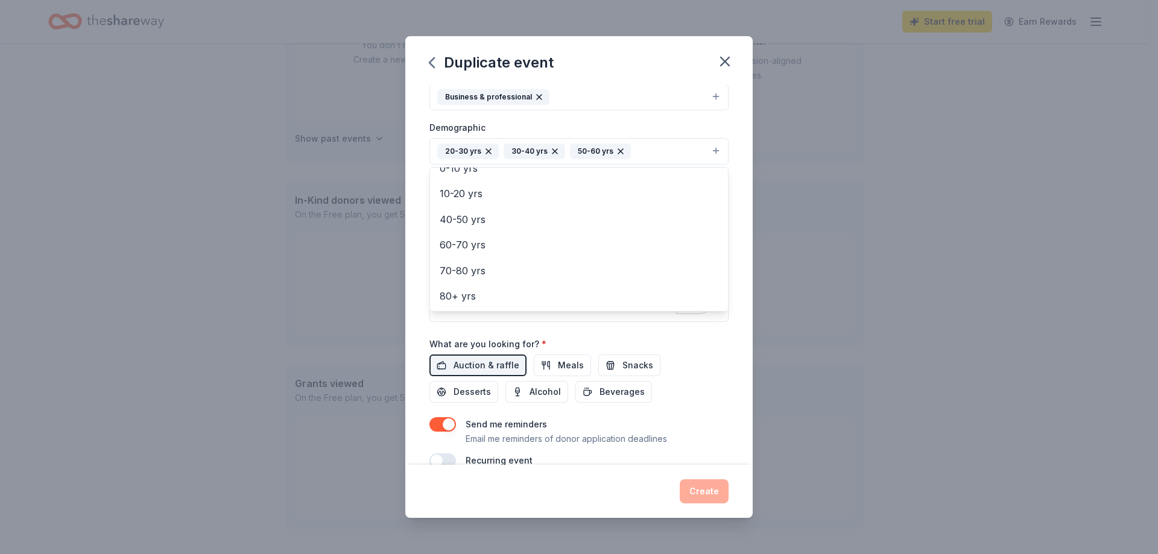
scroll to position [181, 0]
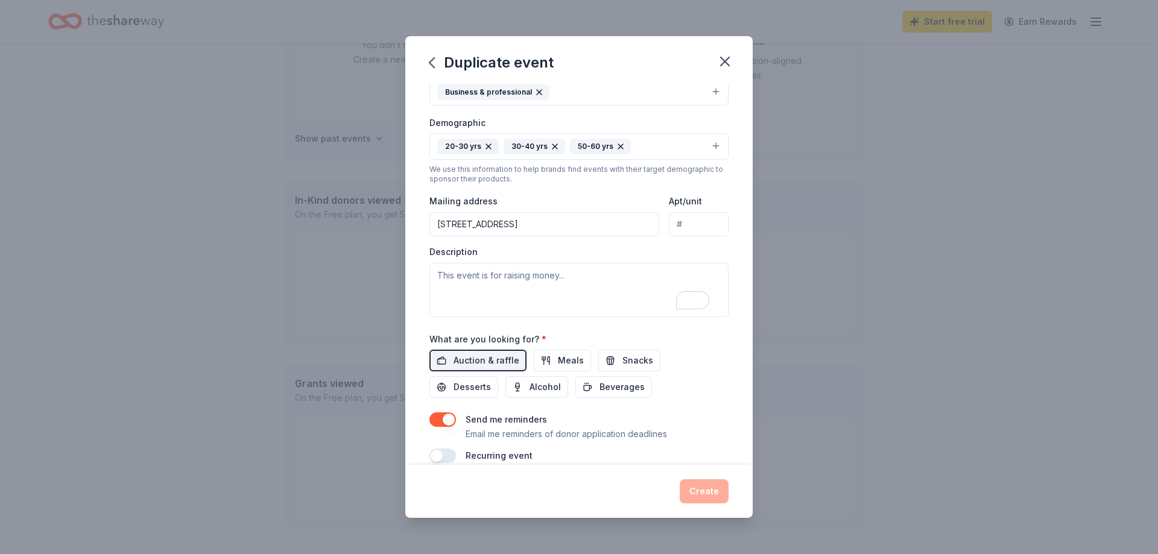
click at [641, 147] on button "20-30 yrs 30-40 yrs 50-60 yrs" at bounding box center [578, 146] width 299 height 27
click at [487, 282] on textarea "To enrich screen reader interactions, please activate Accessibility in Grammarl…" at bounding box center [578, 290] width 299 height 54
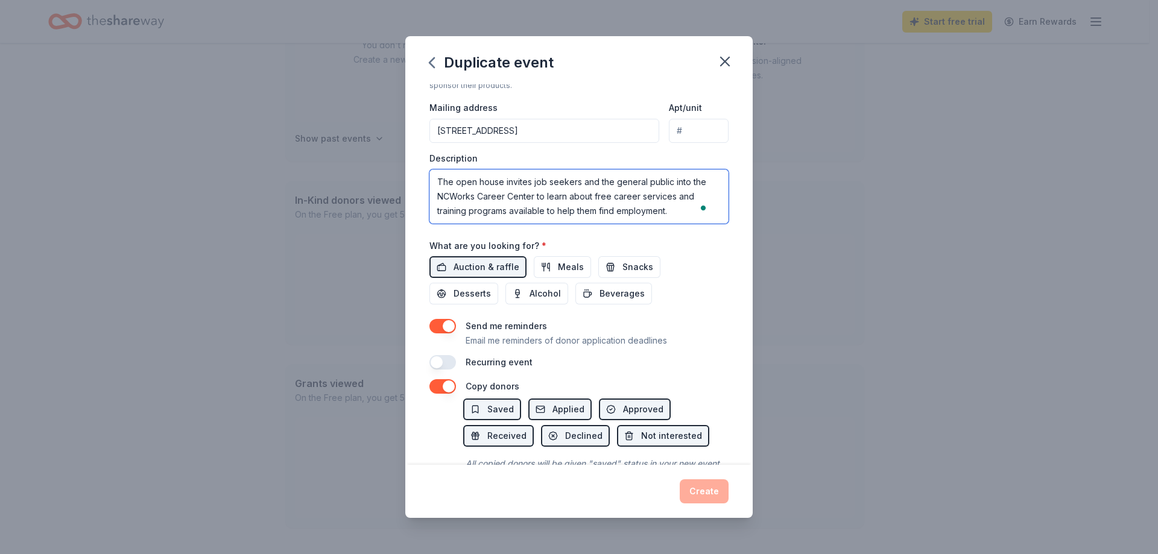
scroll to position [301, 0]
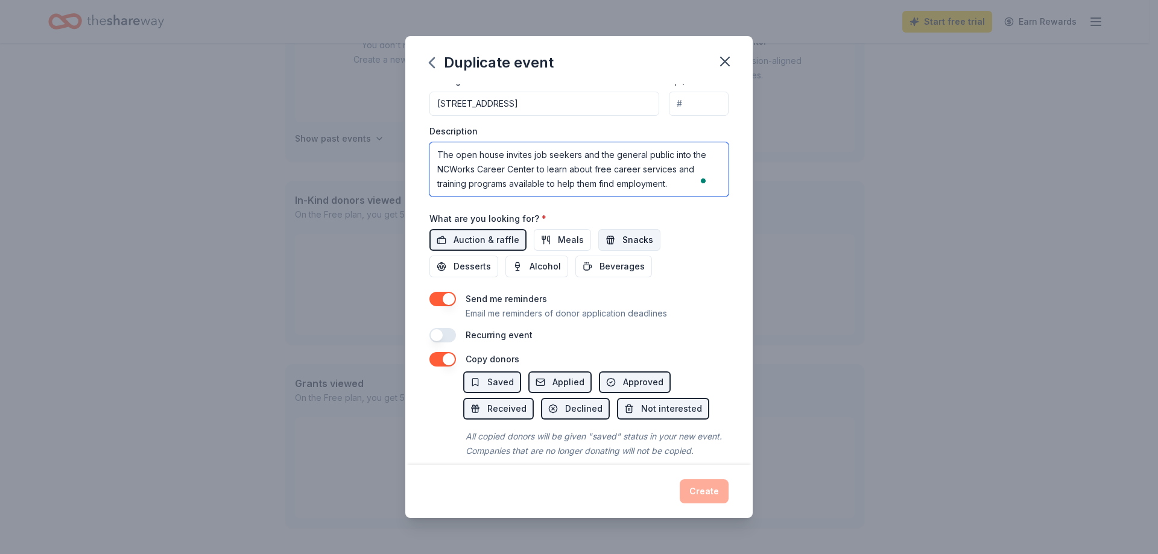
type textarea "The open house invites job seekers and the general public into the NCWorks Care…"
click at [639, 239] on span "Snacks" at bounding box center [637, 240] width 31 height 14
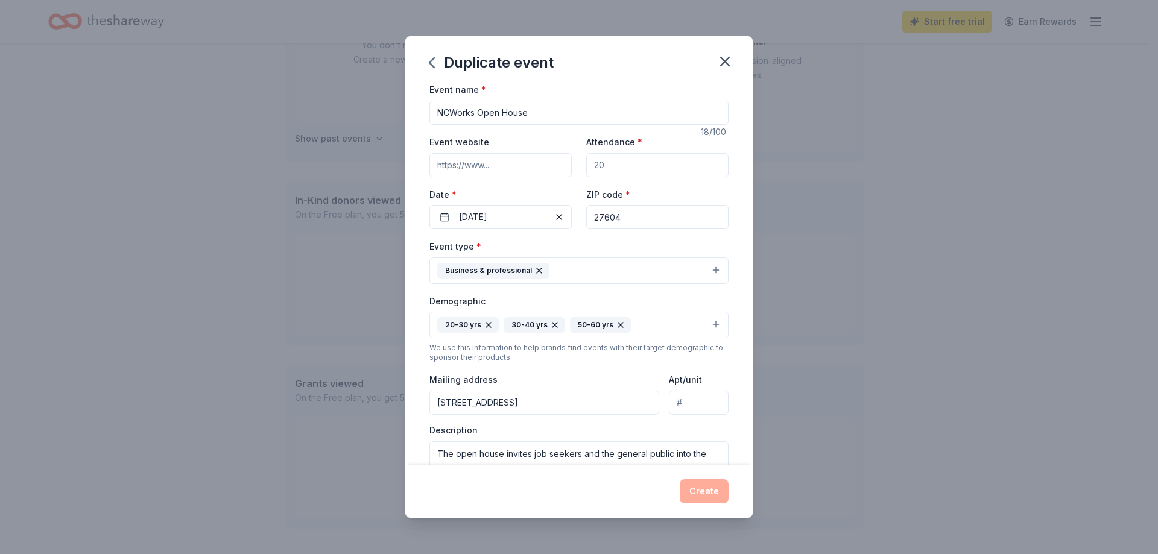
scroll to position [0, 0]
click at [481, 171] on input "Event website" at bounding box center [500, 168] width 142 height 24
type input "ncworksforyou.org"
click at [688, 249] on div "Event type * Business & professional" at bounding box center [578, 263] width 299 height 45
click at [620, 163] on input "Attendance *" at bounding box center [657, 168] width 142 height 24
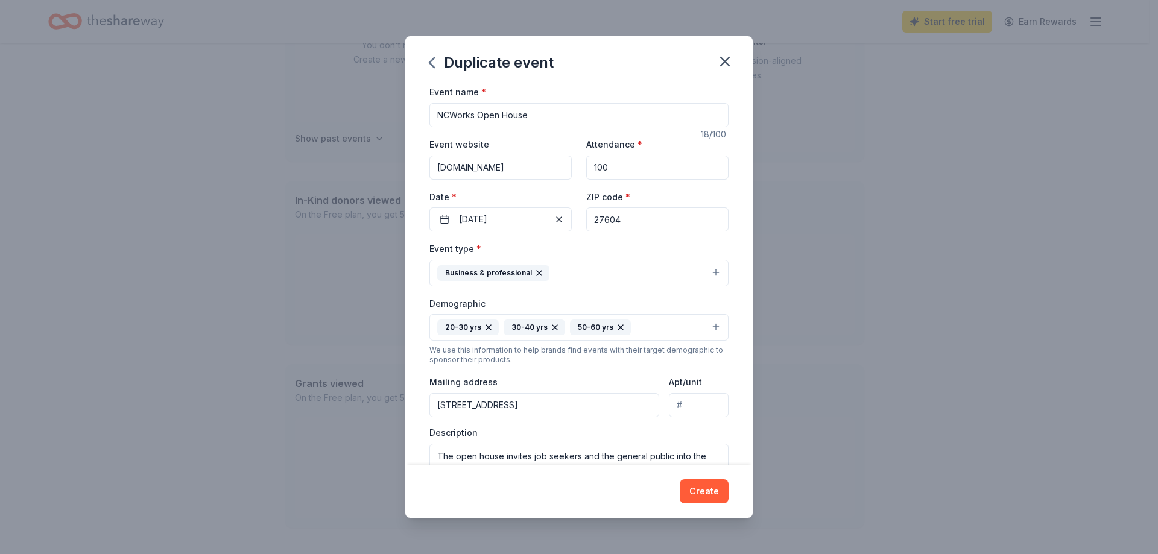
type input "100"
click at [638, 204] on div "ZIP code * 27604" at bounding box center [657, 210] width 142 height 43
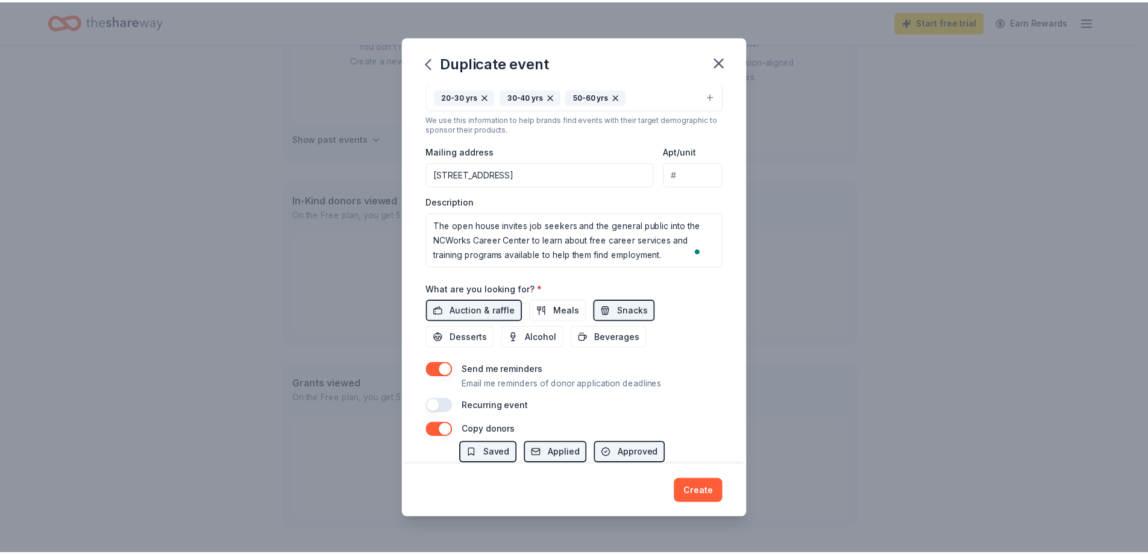
scroll to position [241, 0]
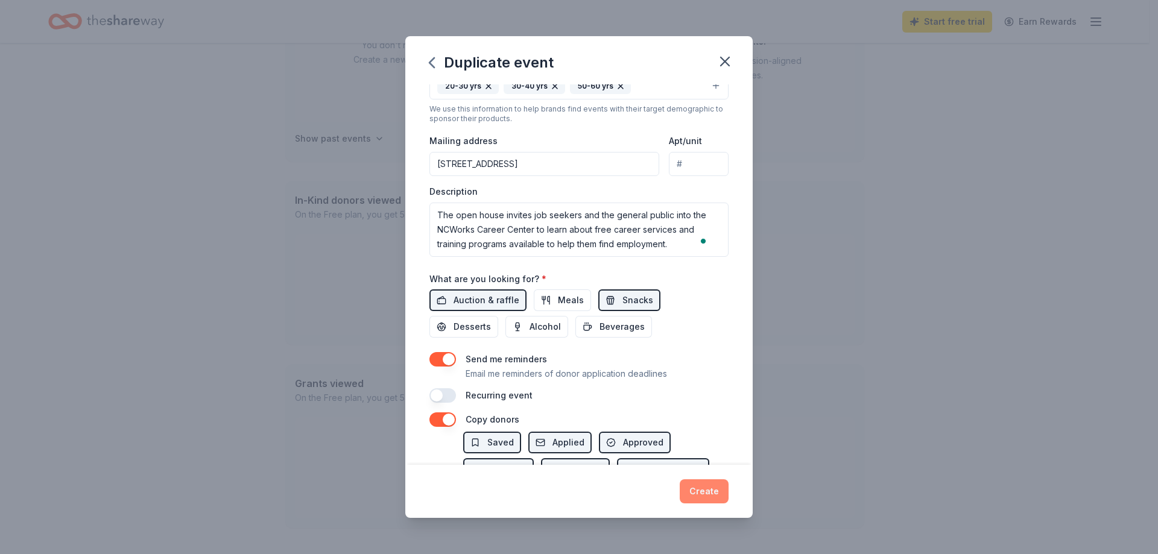
click at [697, 487] on button "Create" at bounding box center [703, 491] width 49 height 24
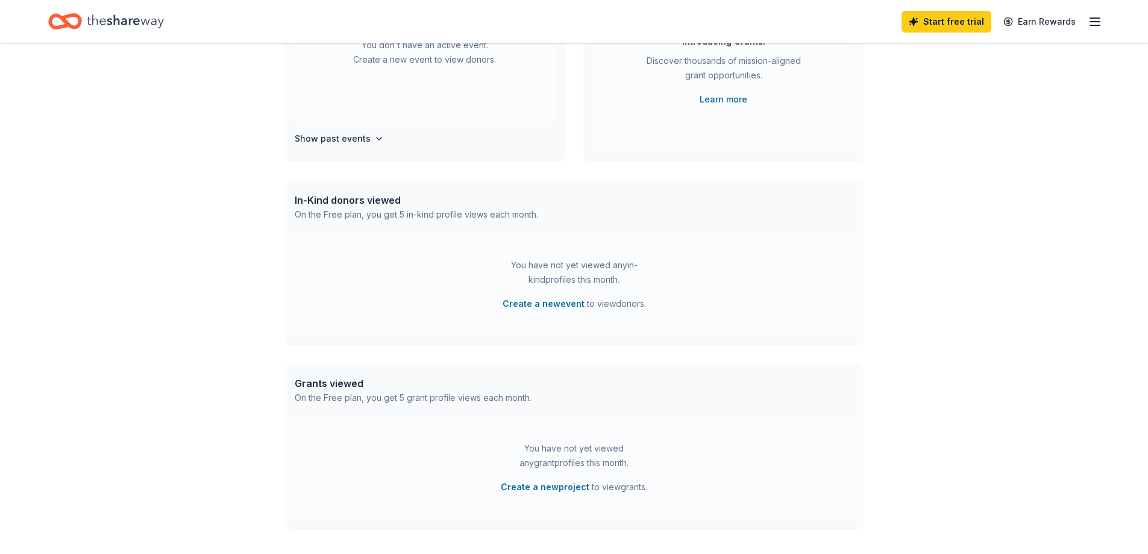
scroll to position [88, 0]
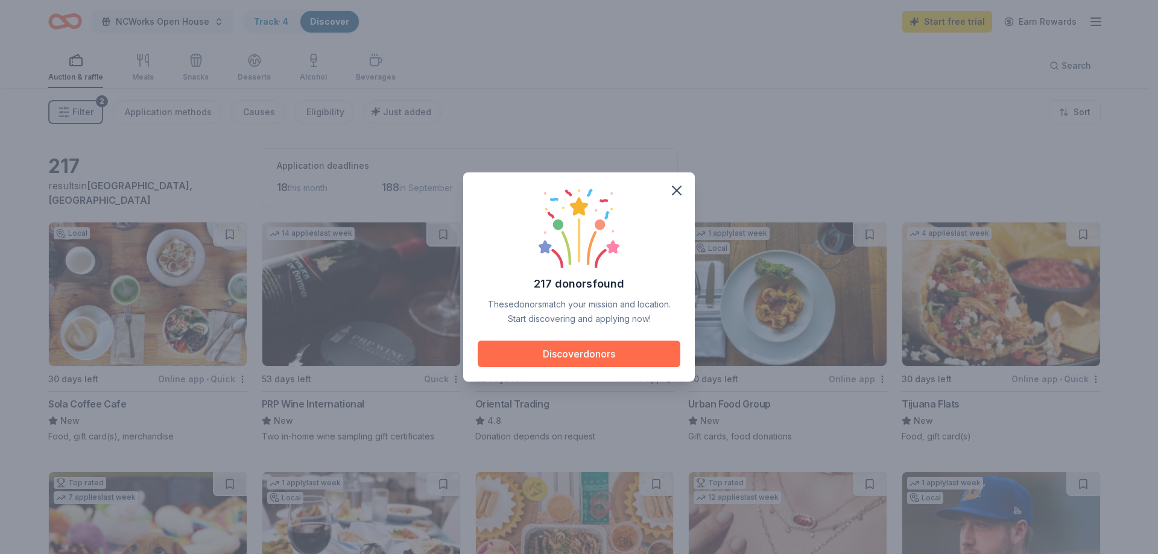
click at [584, 354] on button "Discover donors" at bounding box center [578, 354] width 203 height 27
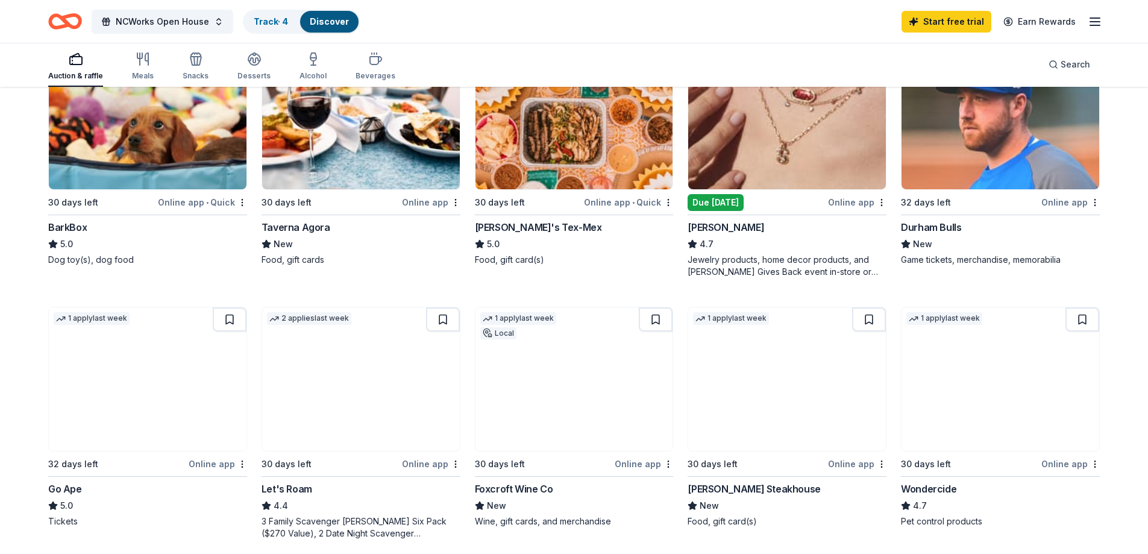
scroll to position [482, 0]
